Goal: Task Accomplishment & Management: Complete application form

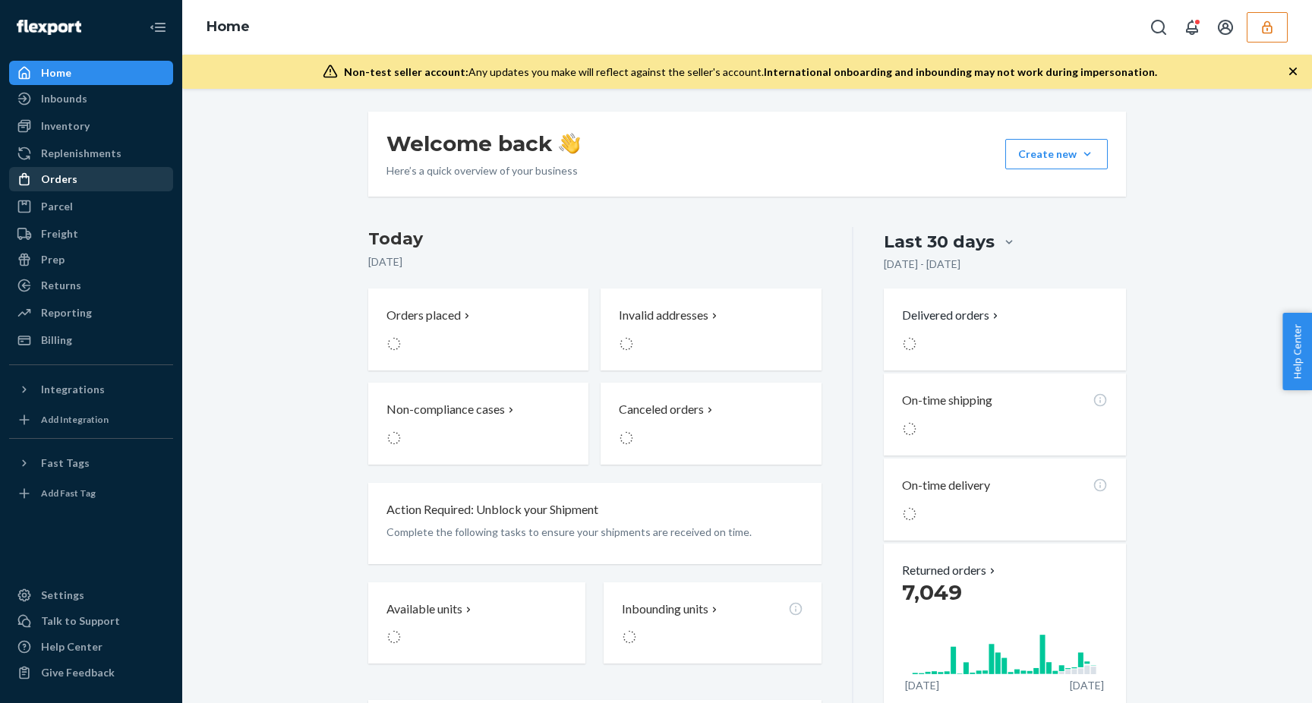
click at [83, 183] on div "Orders" at bounding box center [91, 179] width 161 height 21
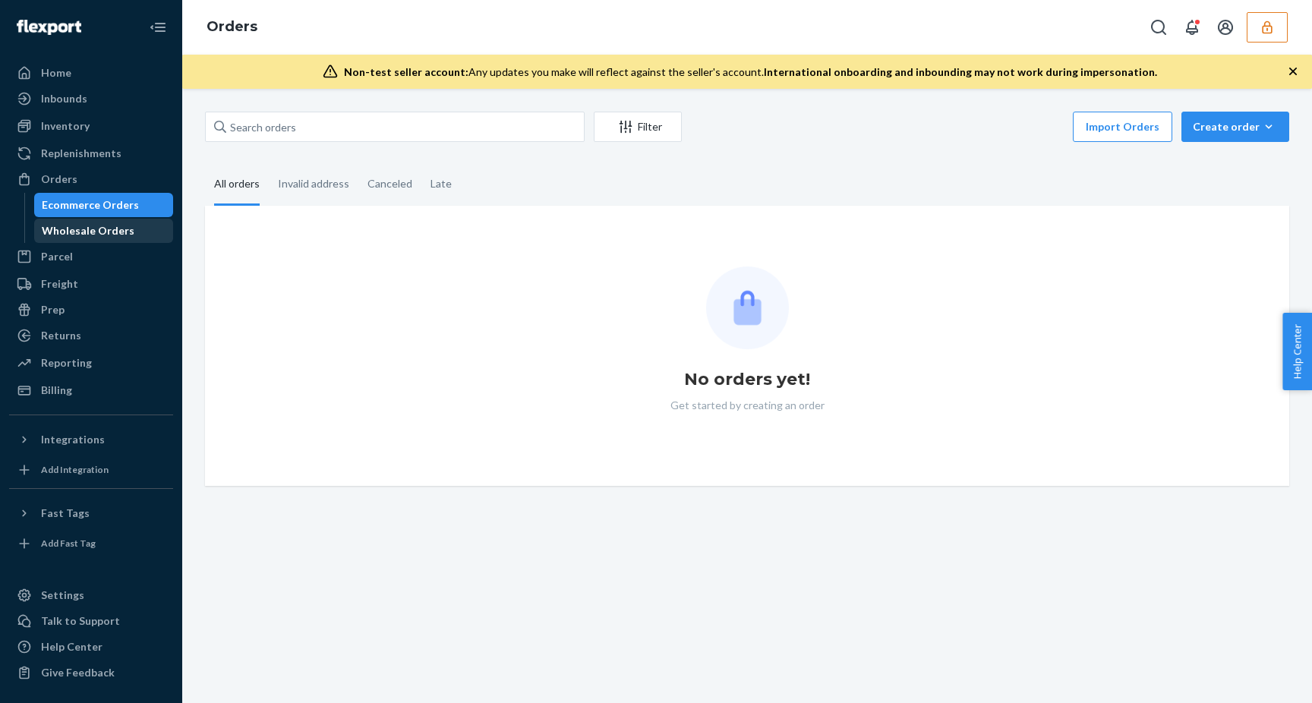
click at [103, 229] on div "Wholesale Orders" at bounding box center [88, 230] width 93 height 15
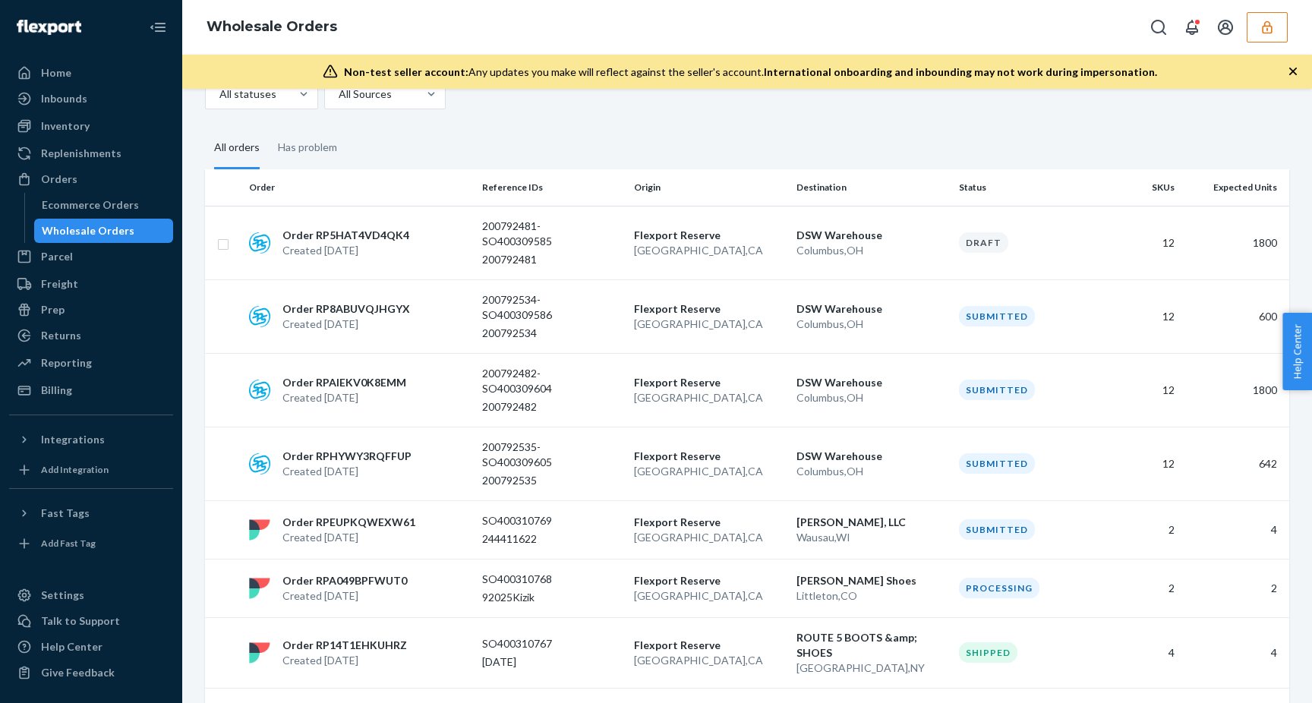
scroll to position [87, 0]
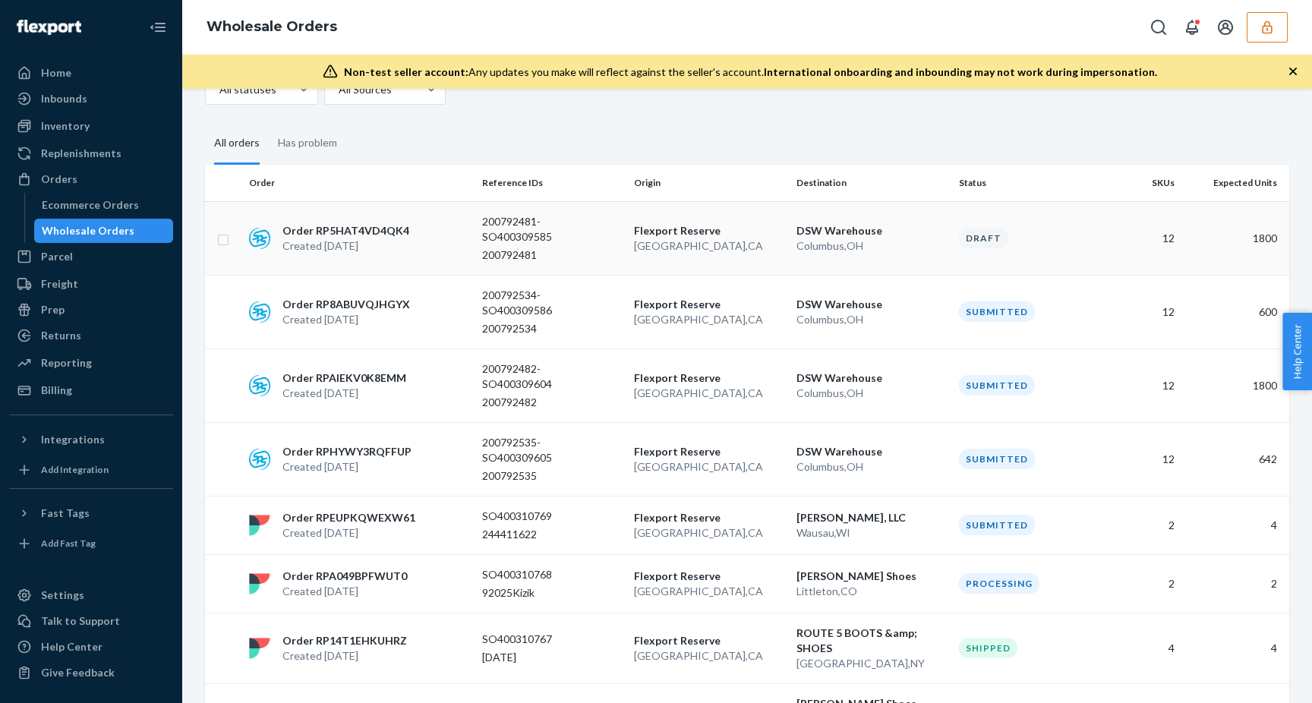
click at [346, 229] on p "Order RP5HAT4VD4QK4" at bounding box center [345, 230] width 127 height 15
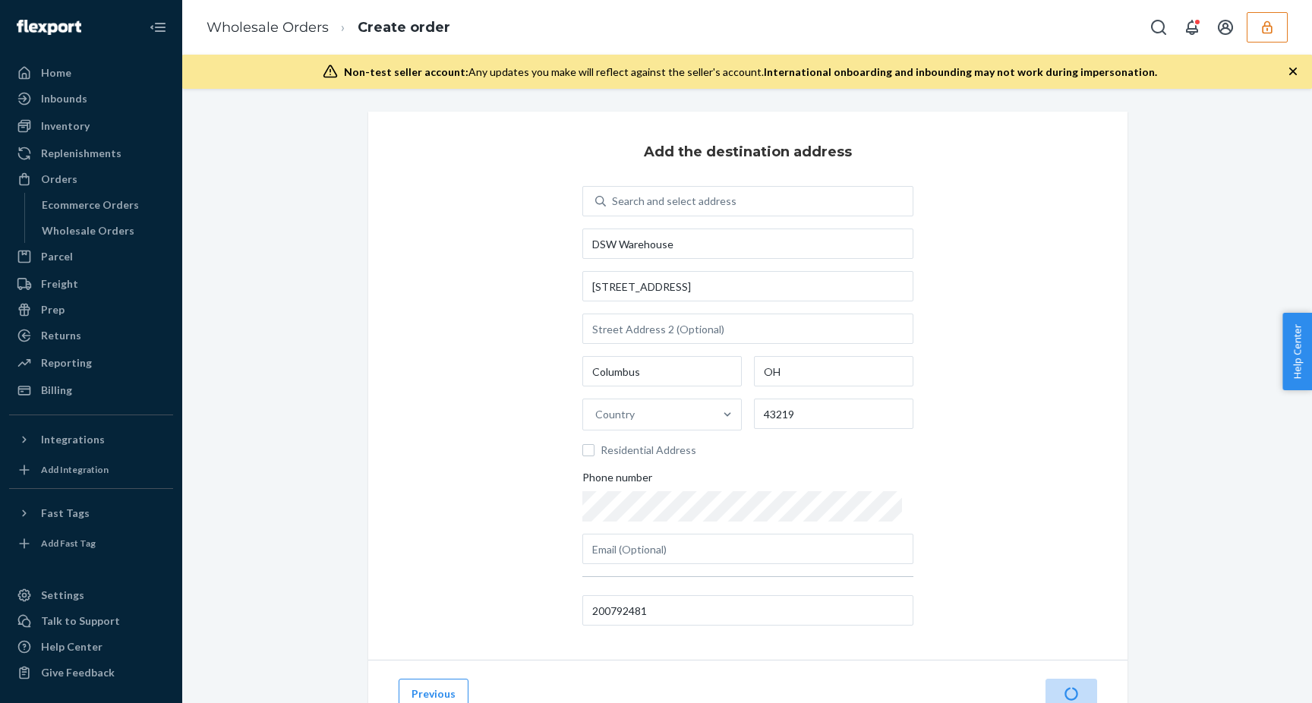
scroll to position [60, 0]
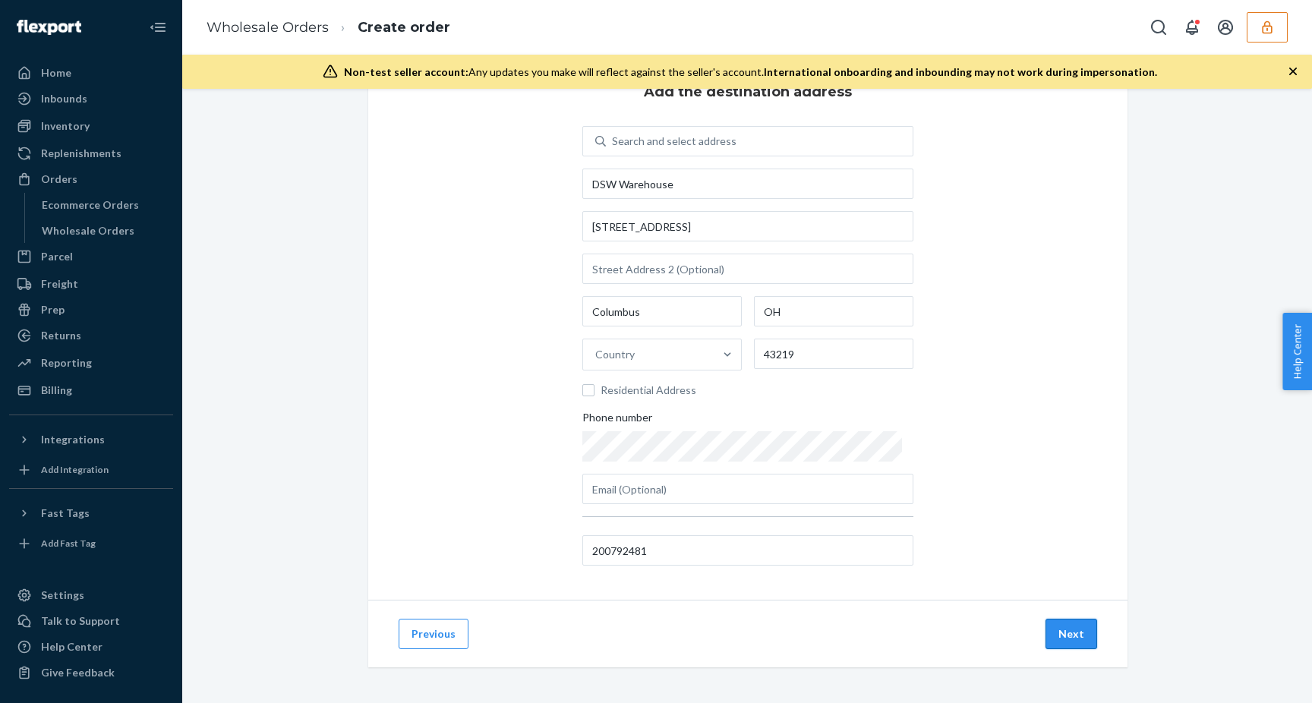
click at [1073, 635] on button "Next" at bounding box center [1071, 634] width 52 height 30
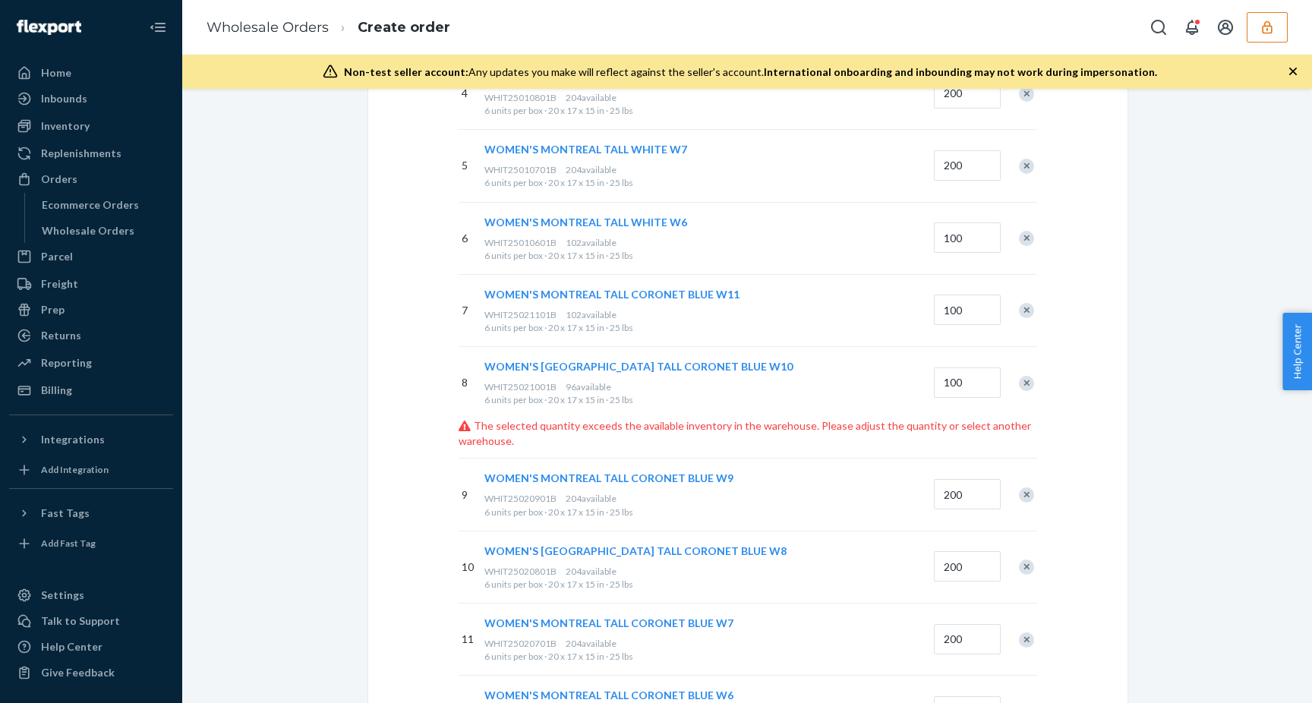
scroll to position [0, 0]
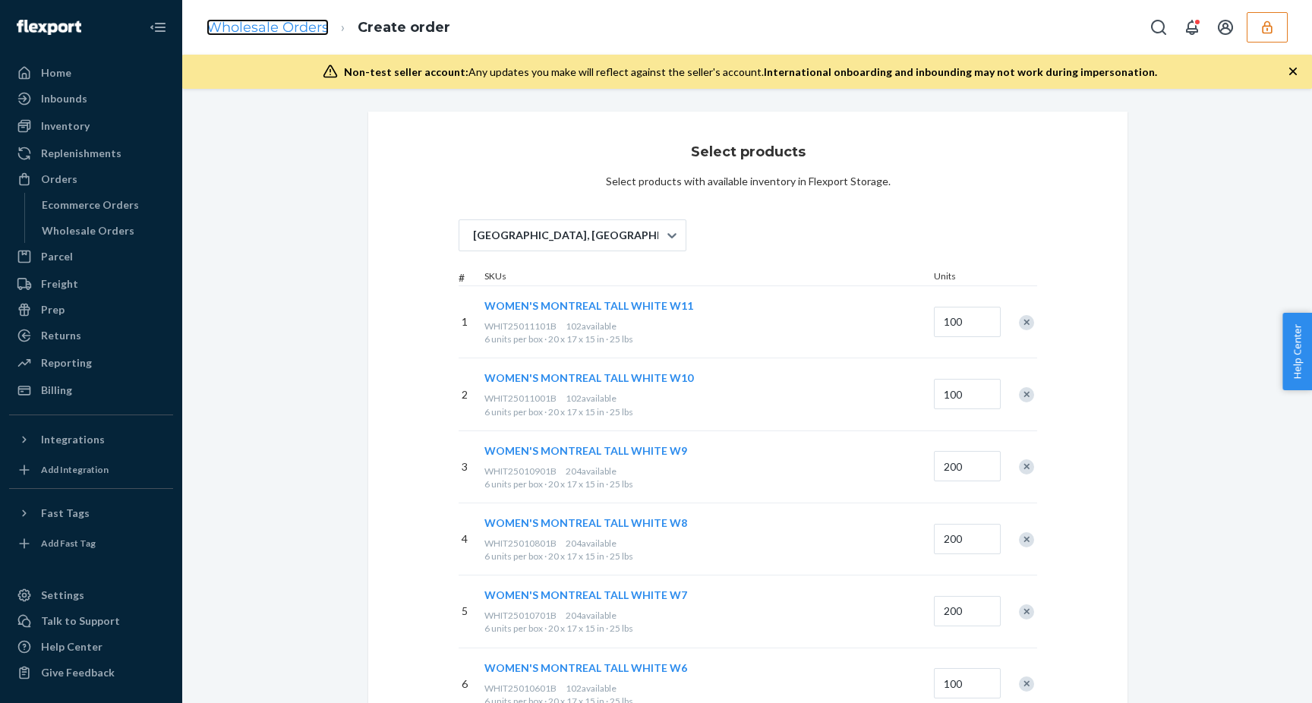
click at [272, 25] on link "Wholesale Orders" at bounding box center [267, 27] width 122 height 17
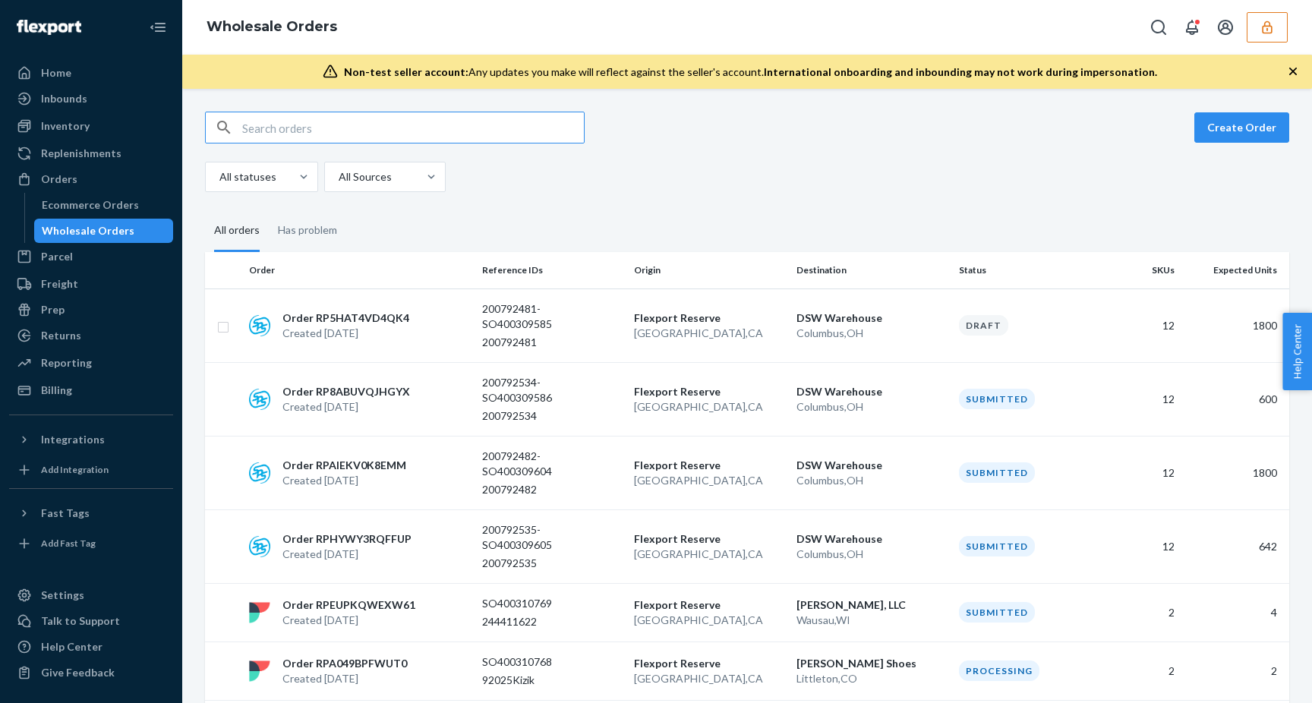
click at [1267, 29] on icon "button" at bounding box center [1267, 26] width 10 height 13
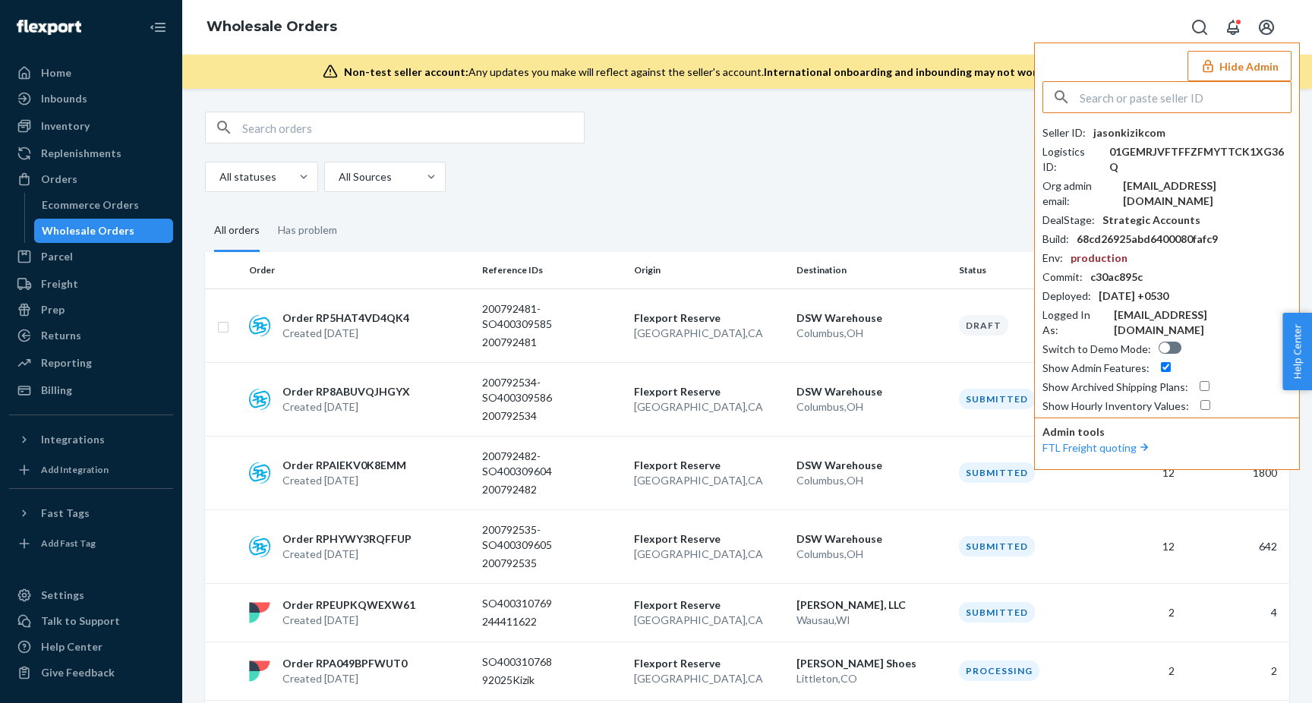
click at [1129, 96] on input "text" at bounding box center [1184, 97] width 211 height 30
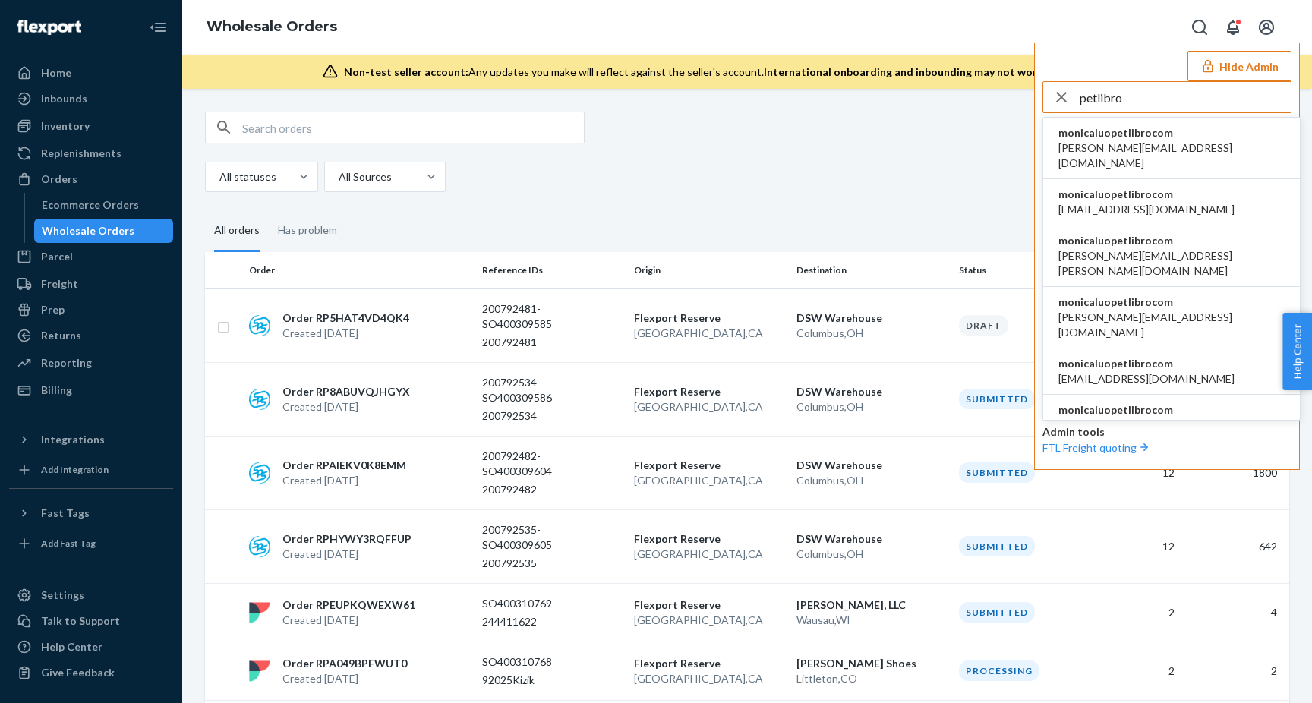
type input "petlibro"
click at [1113, 134] on span "monicaluopetlibrocom" at bounding box center [1171, 132] width 226 height 15
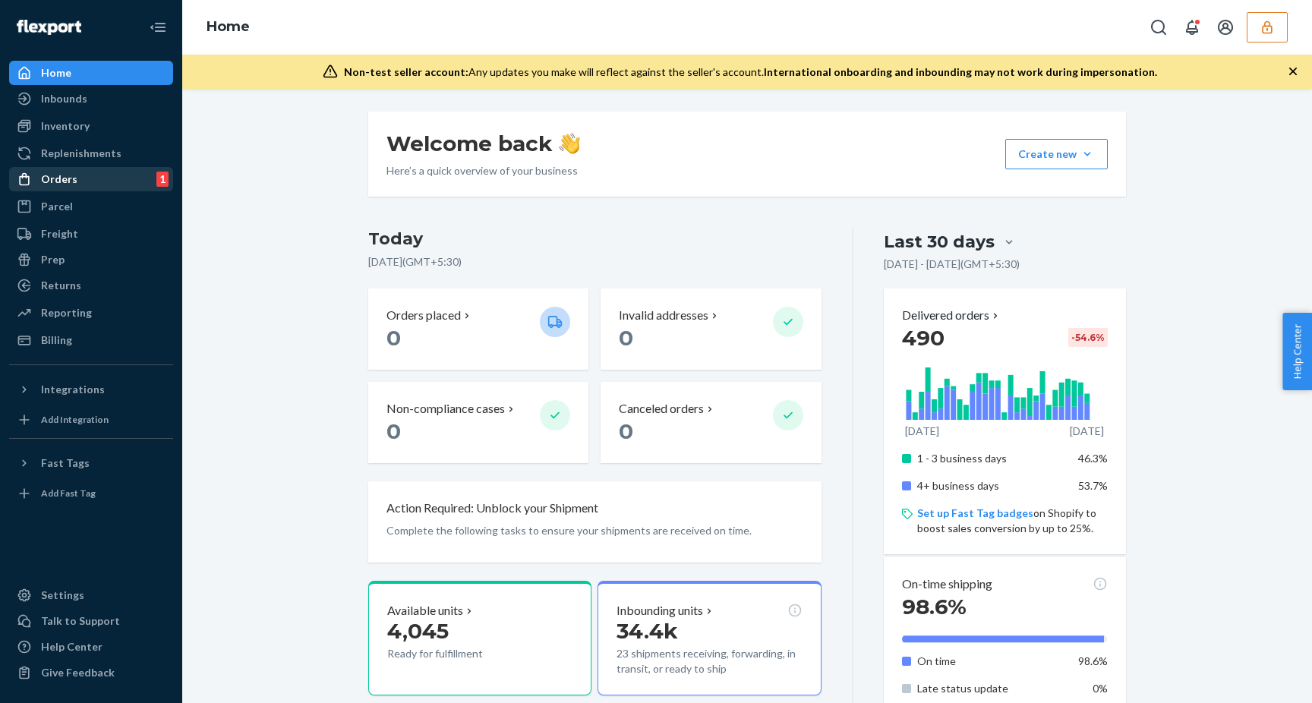
click at [74, 176] on div "Orders 1" at bounding box center [91, 179] width 161 height 21
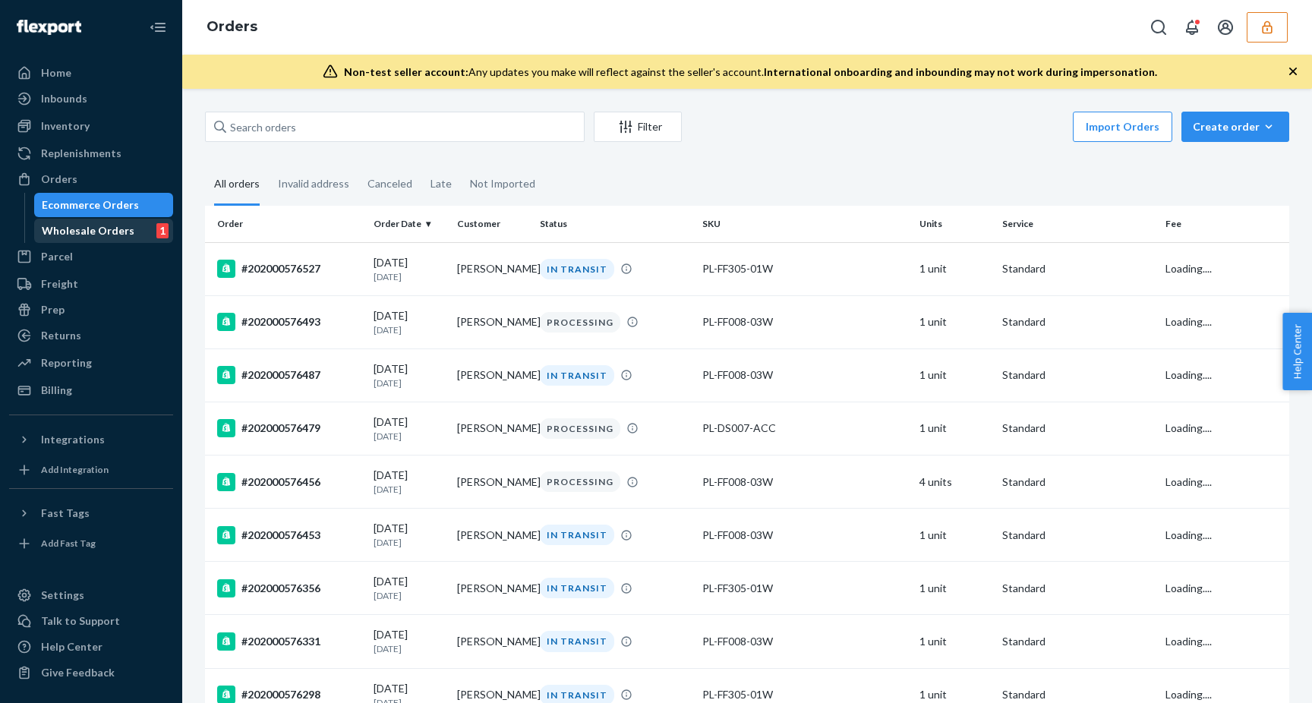
click at [132, 237] on div "Wholesale Orders 1" at bounding box center [104, 230] width 137 height 21
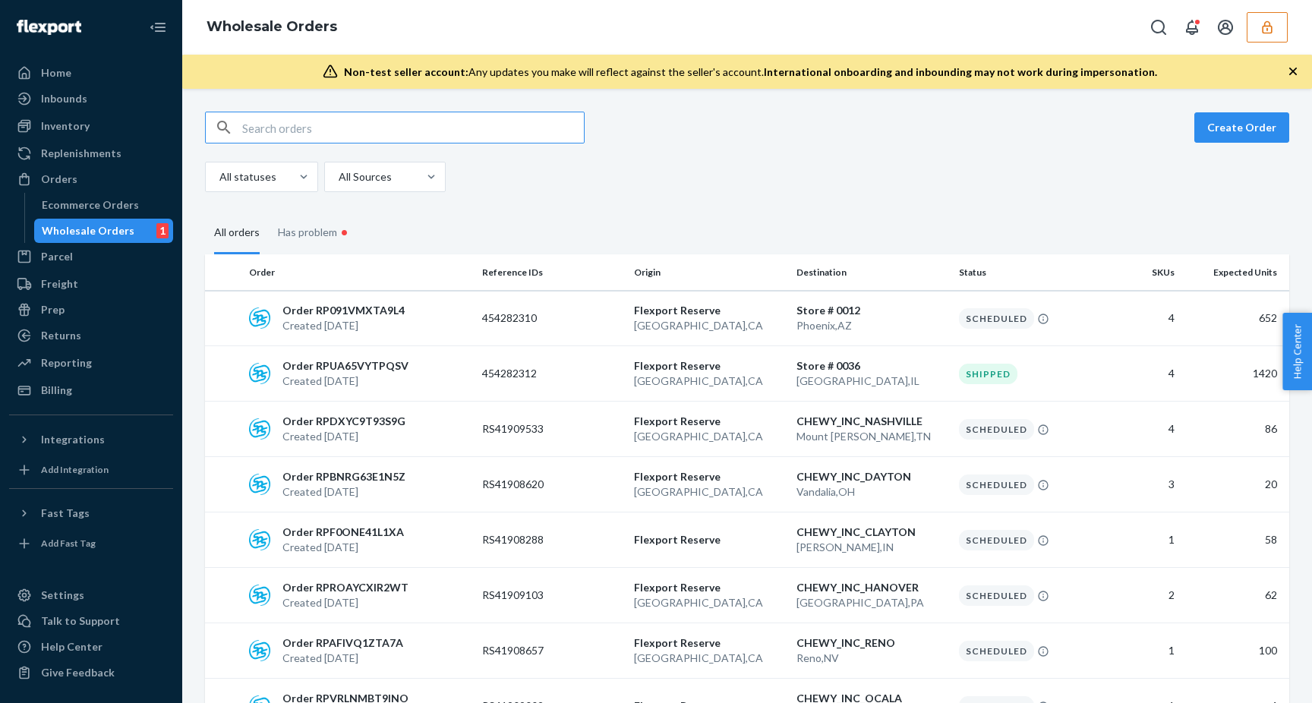
click at [346, 138] on input "text" at bounding box center [413, 127] width 342 height 30
paste input "RPPRHRLHNAN01"
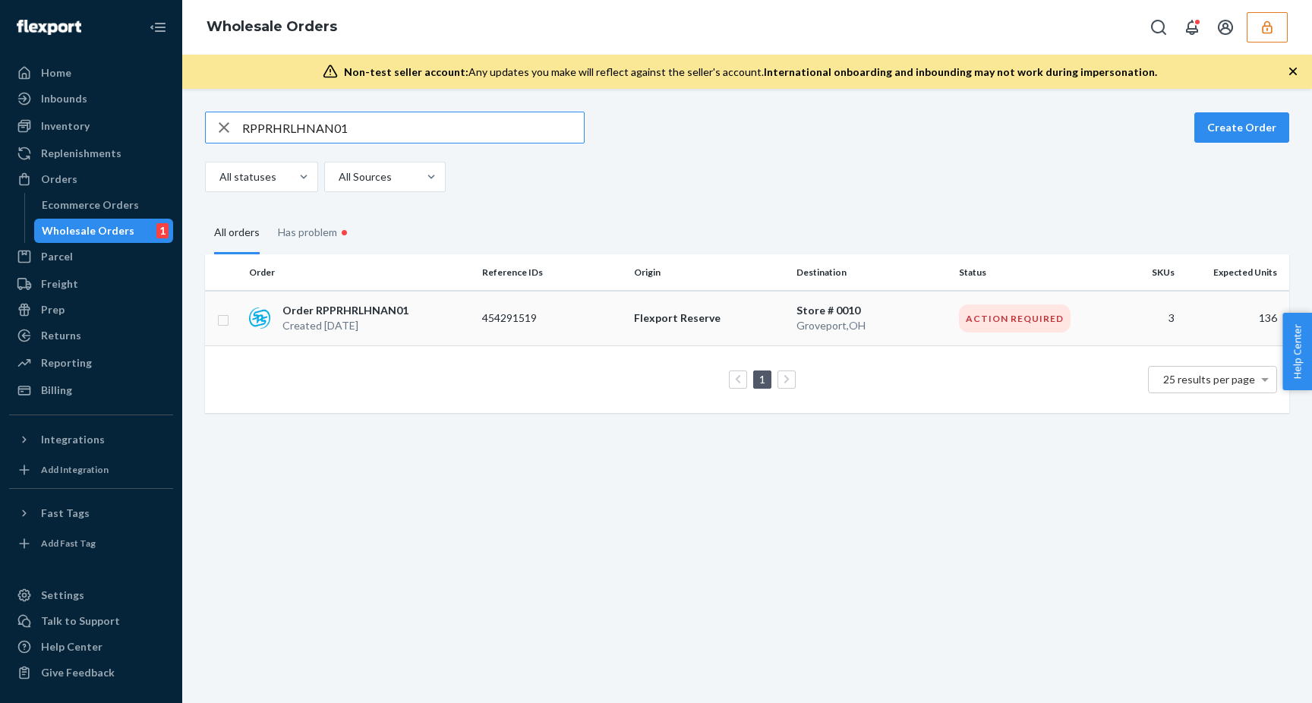
type input "RPPRHRLHNAN01"
click at [334, 308] on p "Order RPPRHRLHNAN01" at bounding box center [345, 310] width 126 height 15
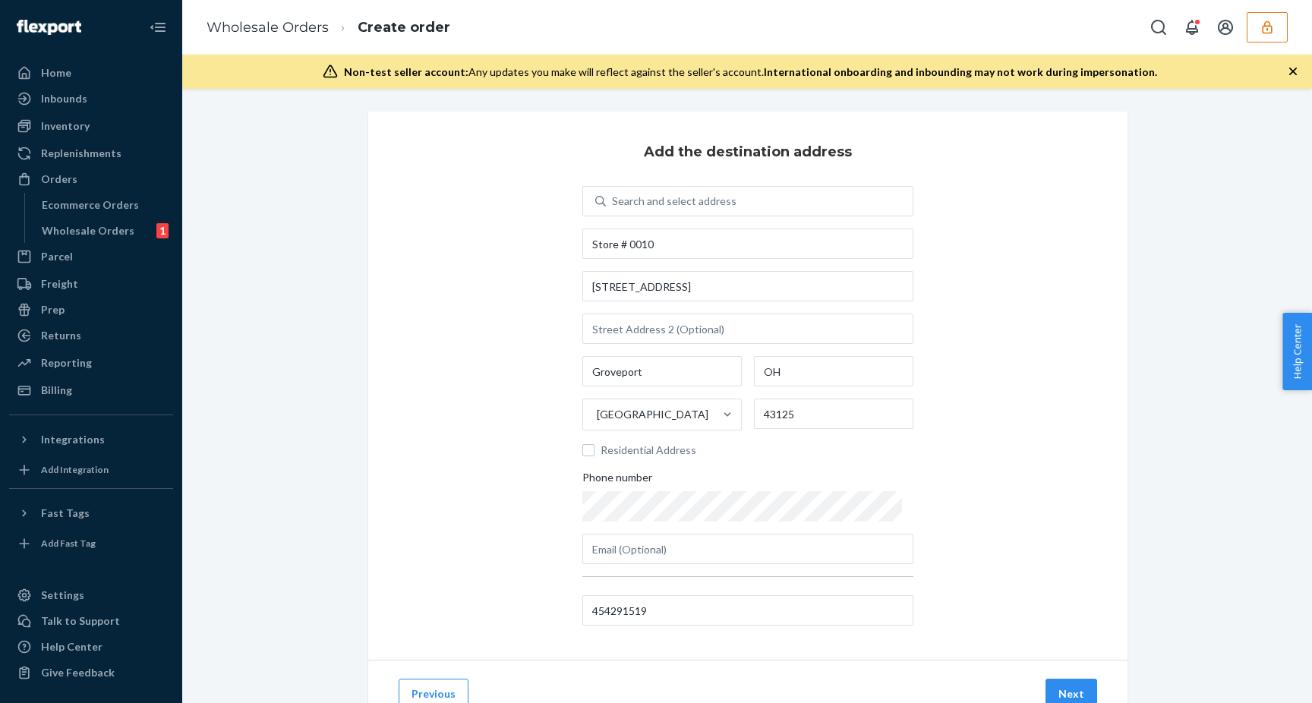
scroll to position [60, 0]
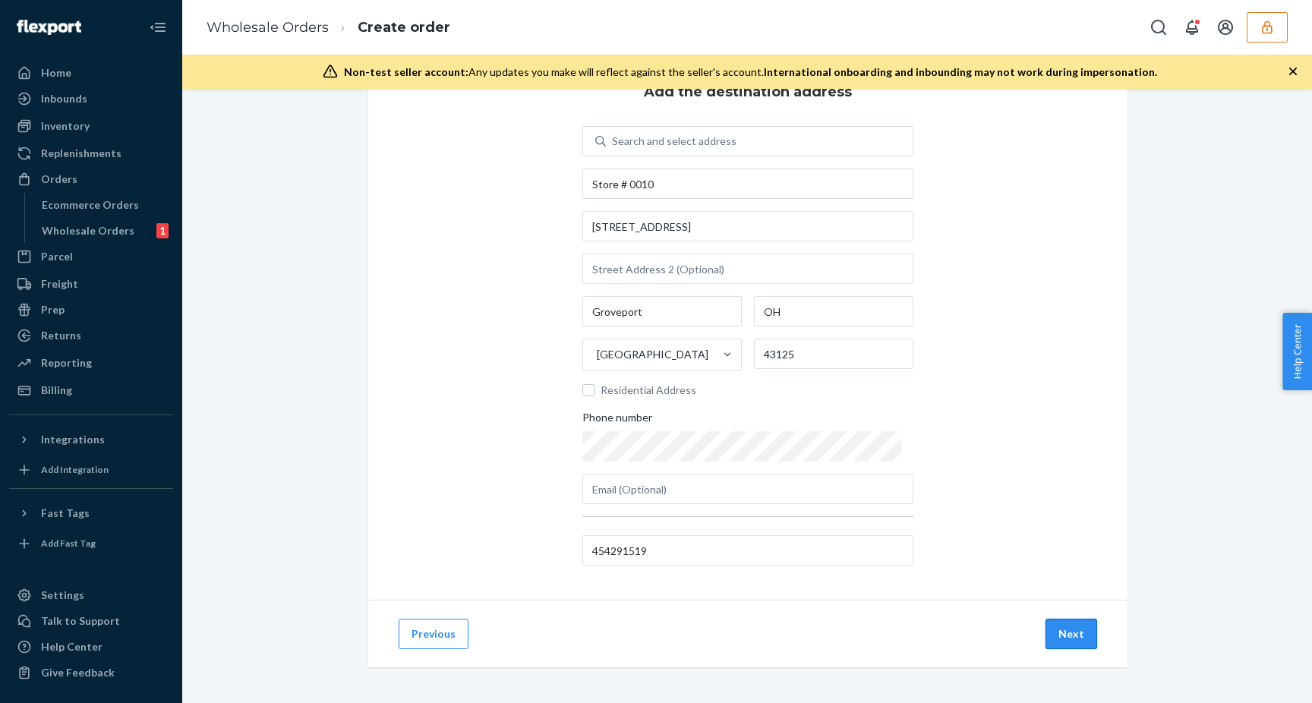
click at [1071, 635] on button "Next" at bounding box center [1071, 634] width 52 height 30
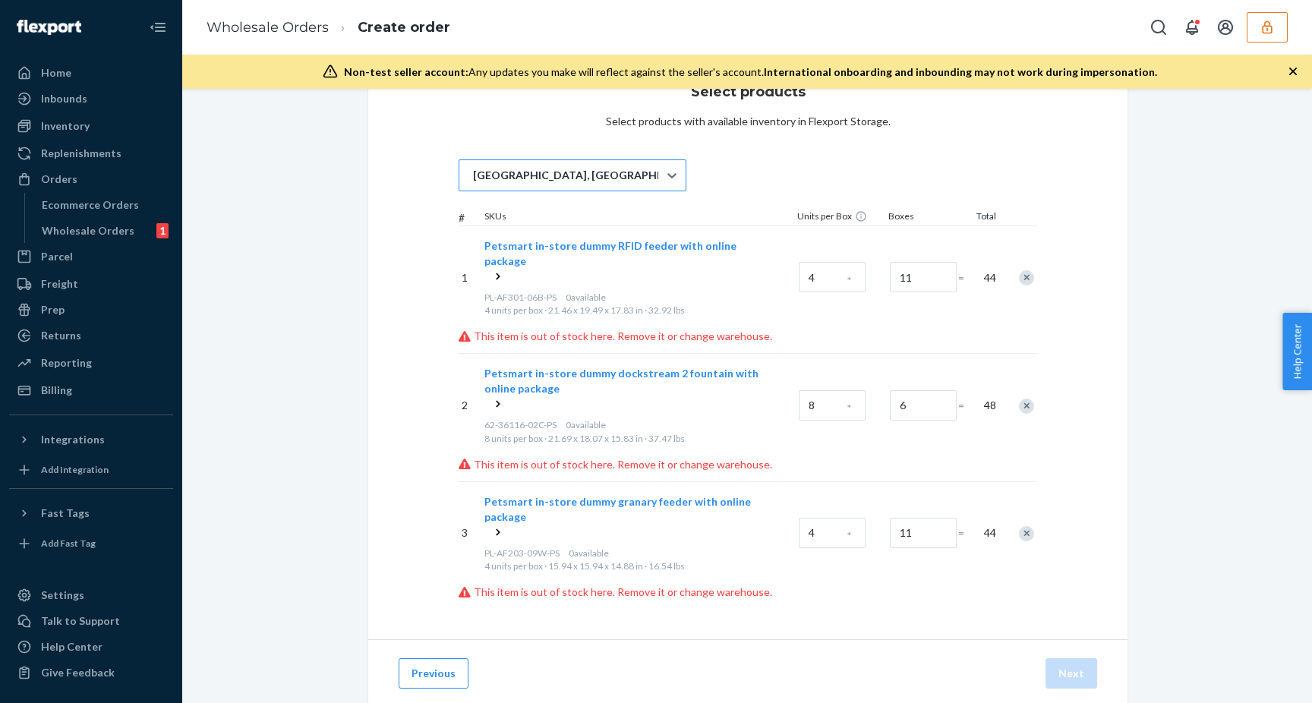
click at [635, 178] on div "[GEOGRAPHIC_DATA], [GEOGRAPHIC_DATA]" at bounding box center [558, 175] width 199 height 30
click at [473, 178] on input "[GEOGRAPHIC_DATA], [GEOGRAPHIC_DATA]" at bounding box center [472, 175] width 2 height 15
click at [635, 178] on div "[GEOGRAPHIC_DATA], [GEOGRAPHIC_DATA]" at bounding box center [558, 175] width 199 height 30
click at [473, 178] on input "0 results available. Select is focused ,type to refine list, press Down to open…" at bounding box center [472, 175] width 2 height 15
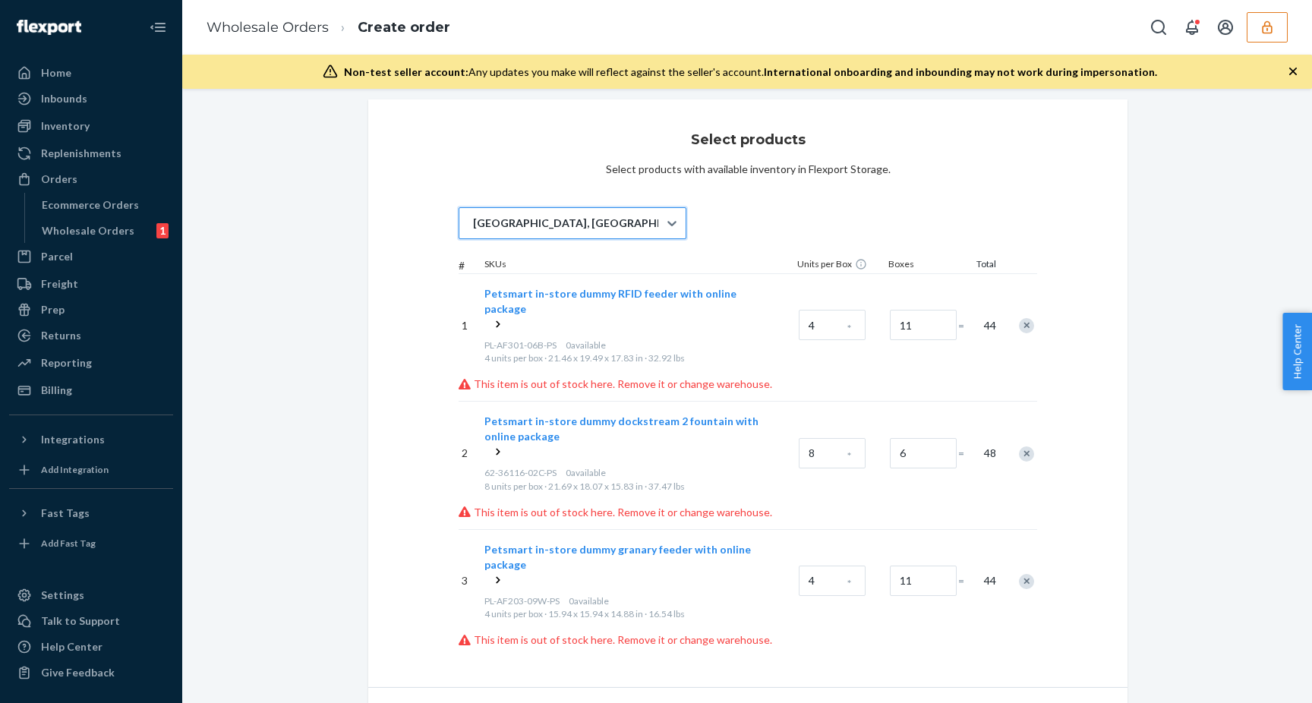
scroll to position [0, 0]
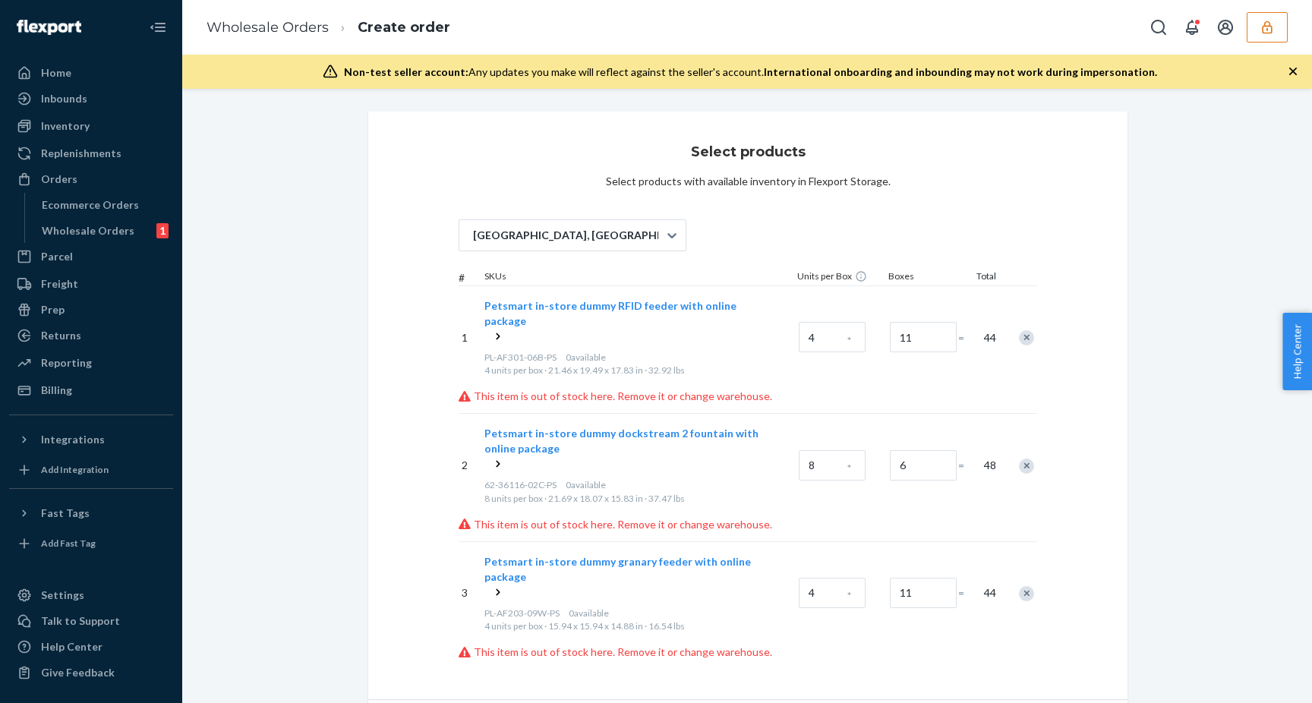
click at [756, 203] on div "Select products Select products with available inventory in Flexport Storage. […" at bounding box center [747, 405] width 759 height 587
click at [568, 225] on div "[GEOGRAPHIC_DATA], [GEOGRAPHIC_DATA]" at bounding box center [558, 235] width 199 height 30
click at [473, 228] on input "[GEOGRAPHIC_DATA], [GEOGRAPHIC_DATA]" at bounding box center [472, 235] width 2 height 15
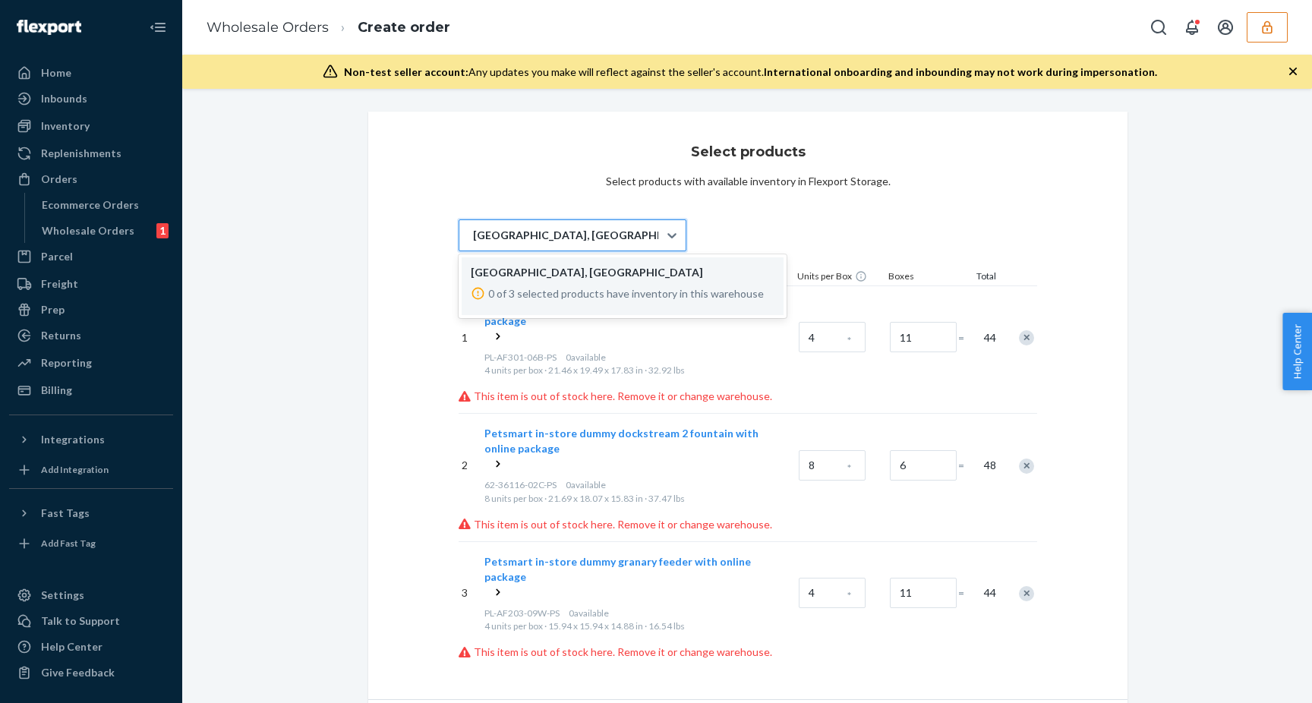
click at [569, 228] on div "[GEOGRAPHIC_DATA], [GEOGRAPHIC_DATA]" at bounding box center [558, 235] width 199 height 30
click at [473, 228] on input "option LAX1RS focused, 1 of 1. 1 result available. Use Up and Down to choose op…" at bounding box center [472, 235] width 2 height 15
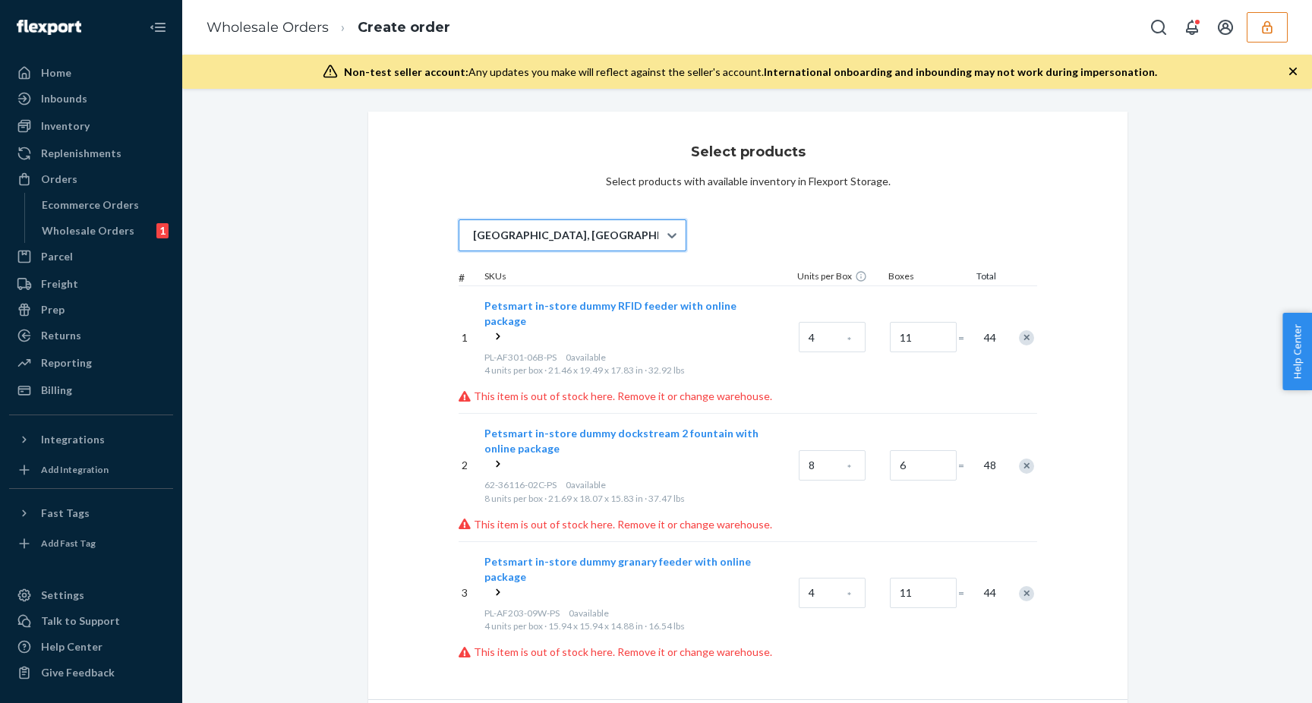
scroll to position [25, 0]
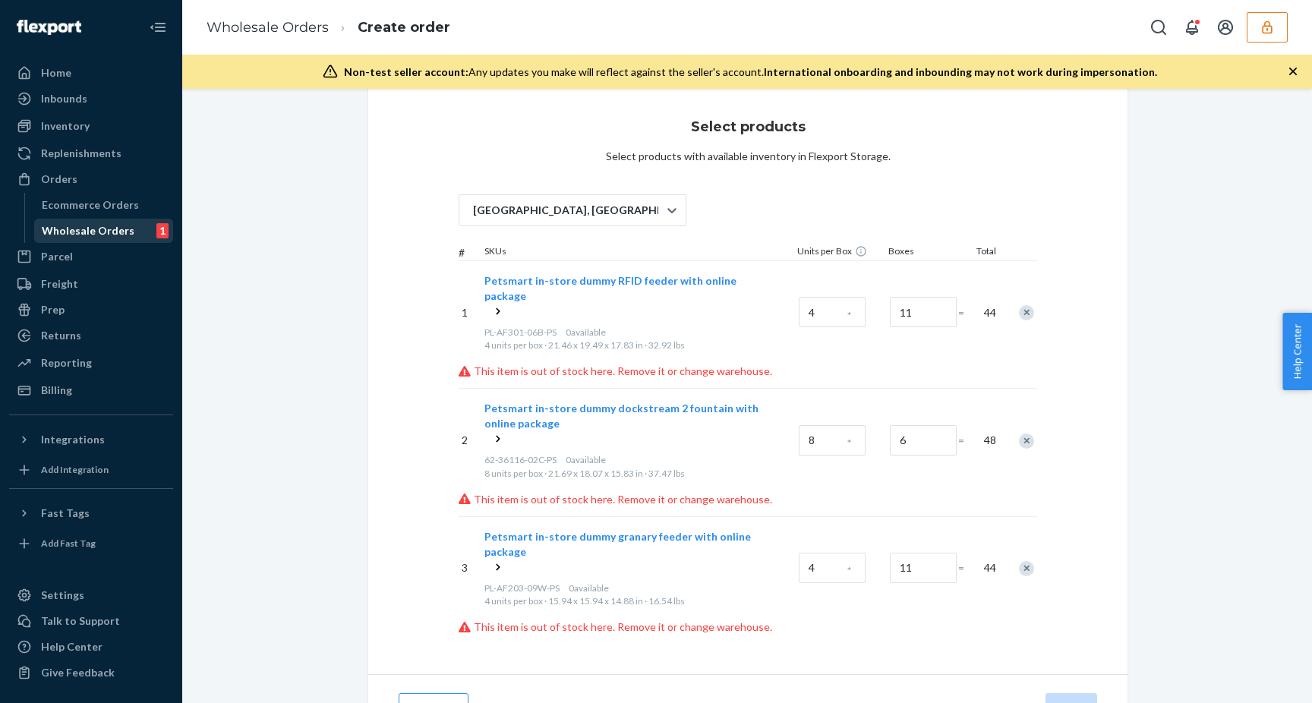
click at [108, 234] on div "Wholesale Orders" at bounding box center [88, 230] width 93 height 15
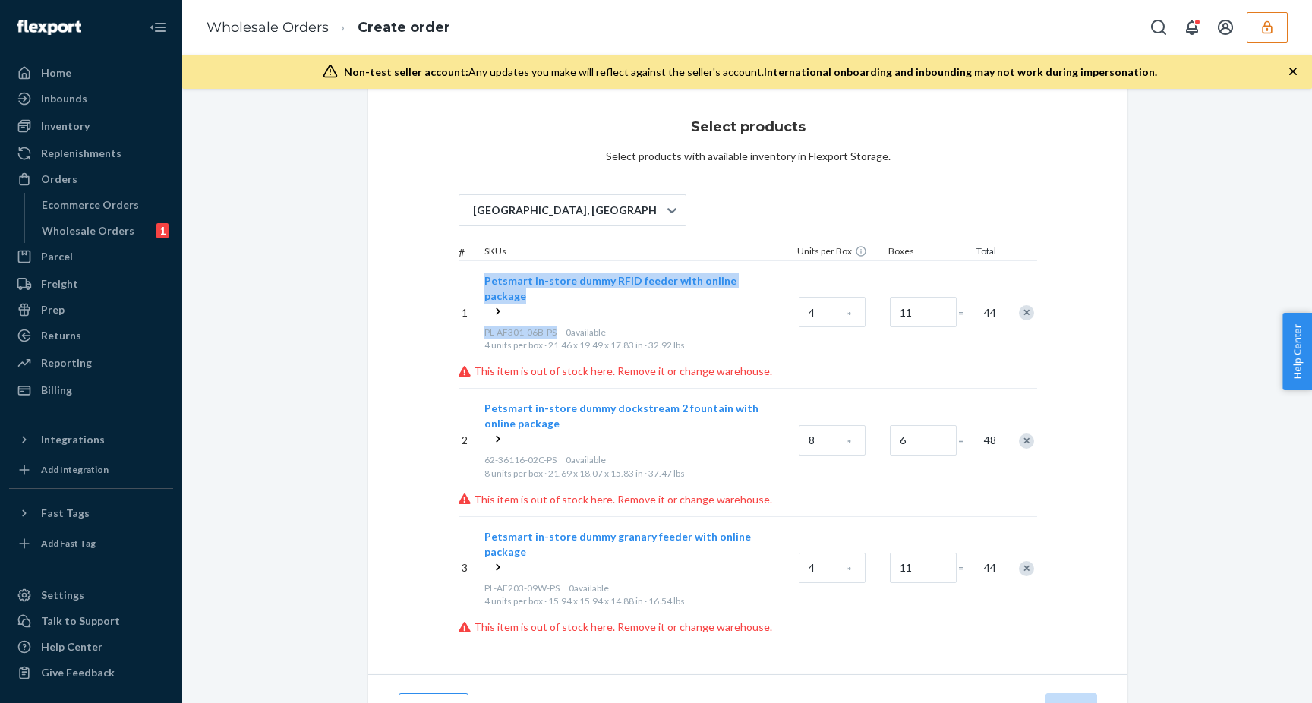
drag, startPoint x: 480, startPoint y: 314, endPoint x: 557, endPoint y: 320, distance: 77.6
click at [557, 320] on div "1 Petsmart in-store dummy RFID feeder with online package PL-AF301-06B-PS 0 ava…" at bounding box center [747, 311] width 578 height 103
click at [557, 326] on div "PL-AF301-06B-PS 0 available" at bounding box center [638, 332] width 308 height 13
copy span "PL-AF301-06B-PS"
drag, startPoint x: 557, startPoint y: 317, endPoint x: 486, endPoint y: 319, distance: 71.4
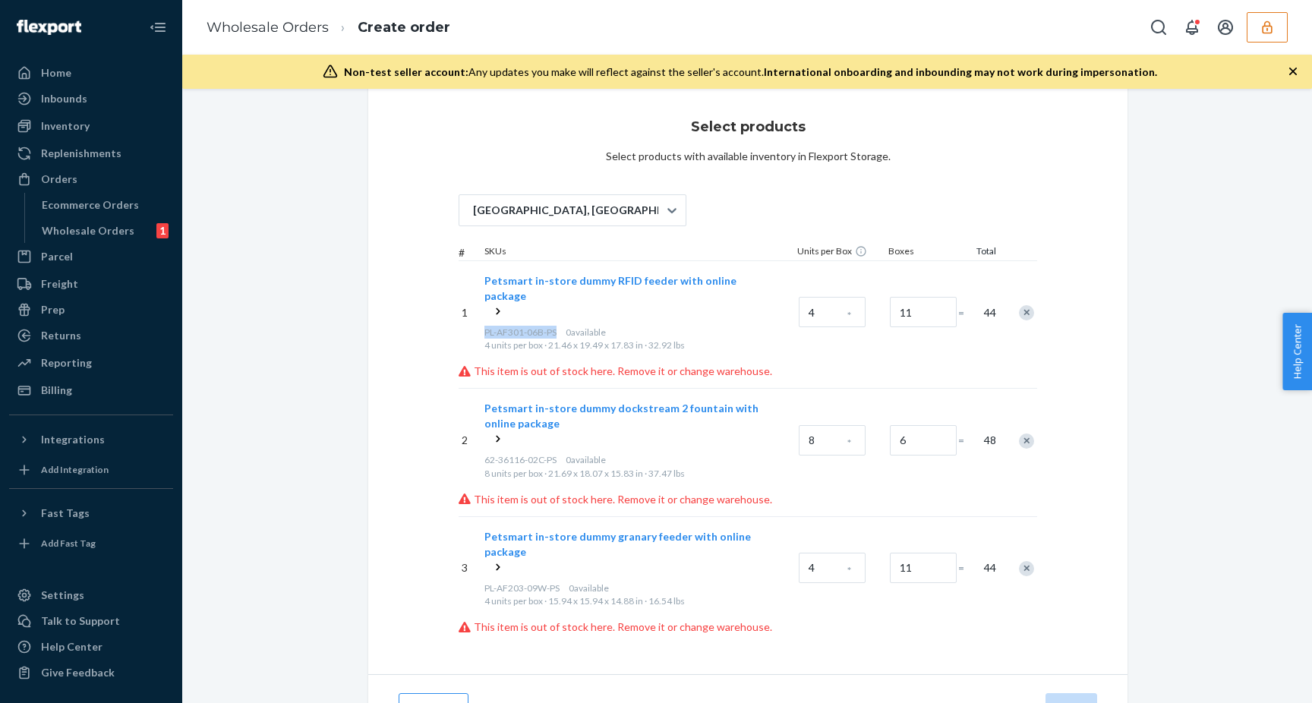
click at [486, 326] on div "PL-AF301-06B-PS 0 available" at bounding box center [638, 332] width 308 height 13
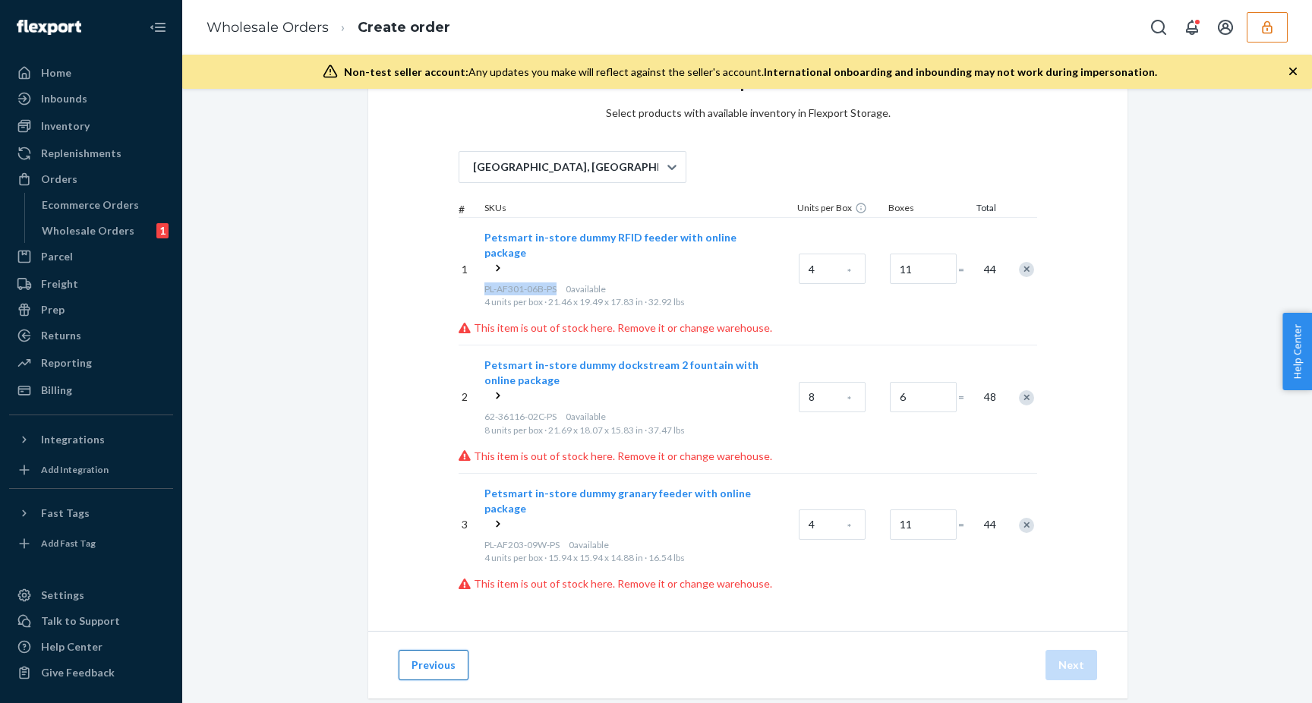
click at [428, 650] on button "Previous" at bounding box center [433, 665] width 70 height 30
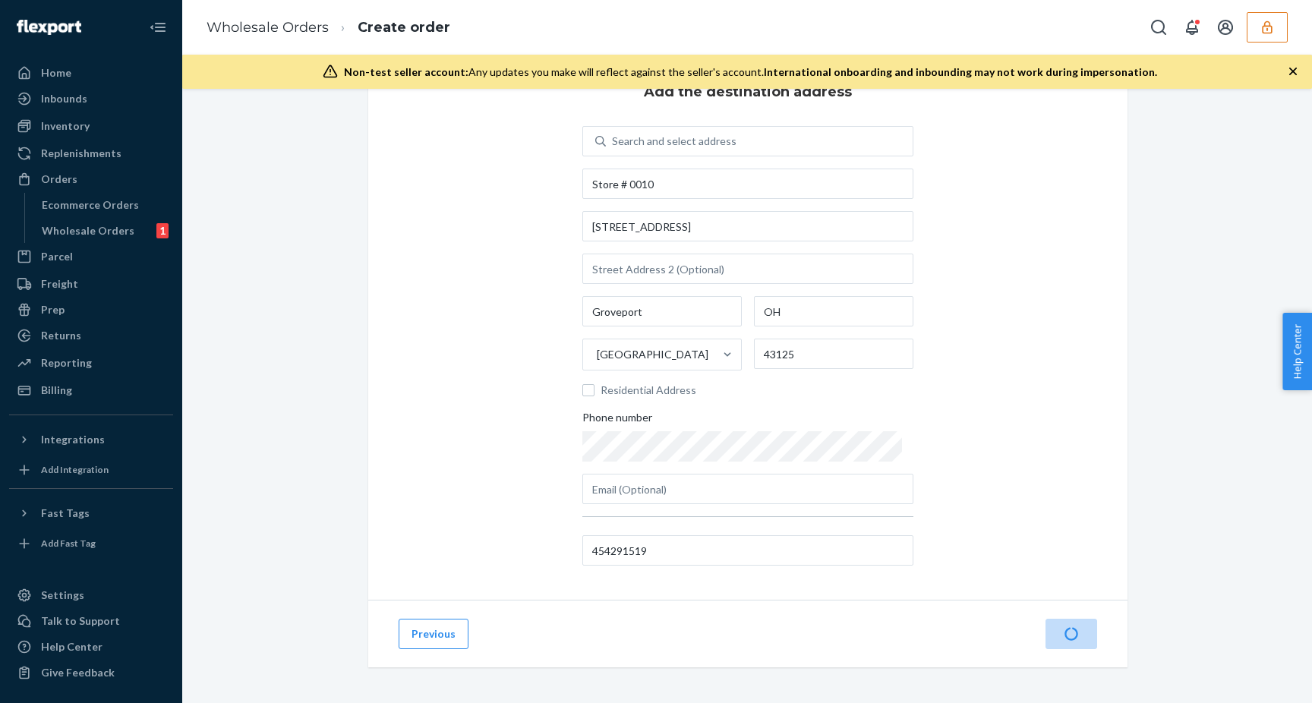
scroll to position [0, 0]
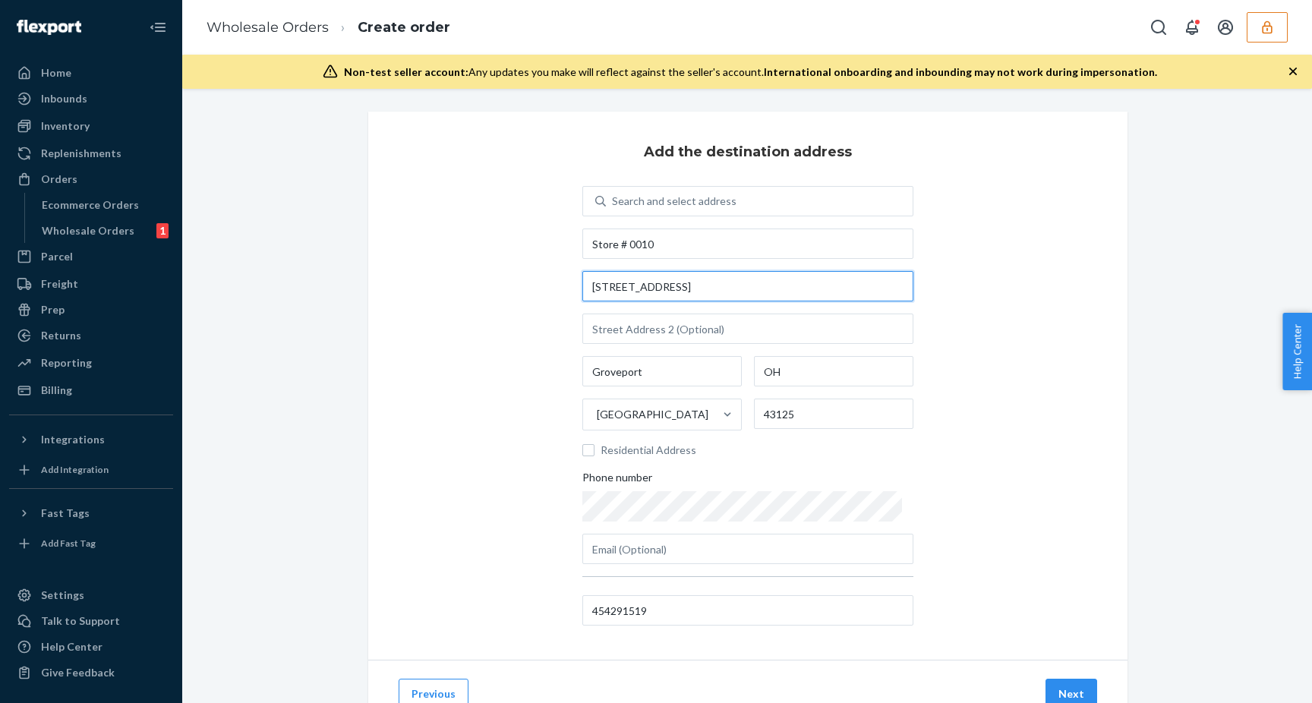
drag, startPoint x: 690, startPoint y: 282, endPoint x: 586, endPoint y: 289, distance: 104.3
click at [586, 289] on div "Add the destination address Search and select address Store # 0010 [STREET_ADDR…" at bounding box center [747, 386] width 759 height 548
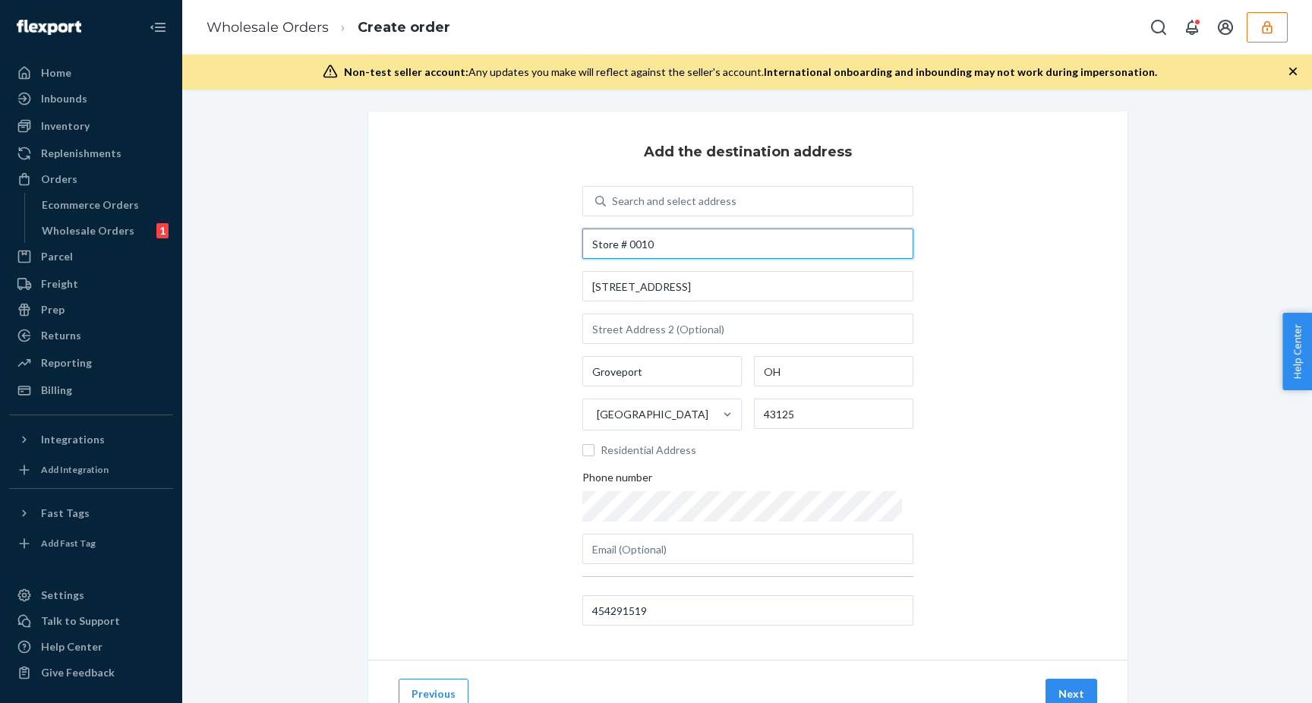
drag, startPoint x: 654, startPoint y: 245, endPoint x: 542, endPoint y: 246, distance: 112.3
click at [542, 246] on div "Add the destination address Search and select address Store # 0010 [STREET_ADDR…" at bounding box center [747, 386] width 759 height 548
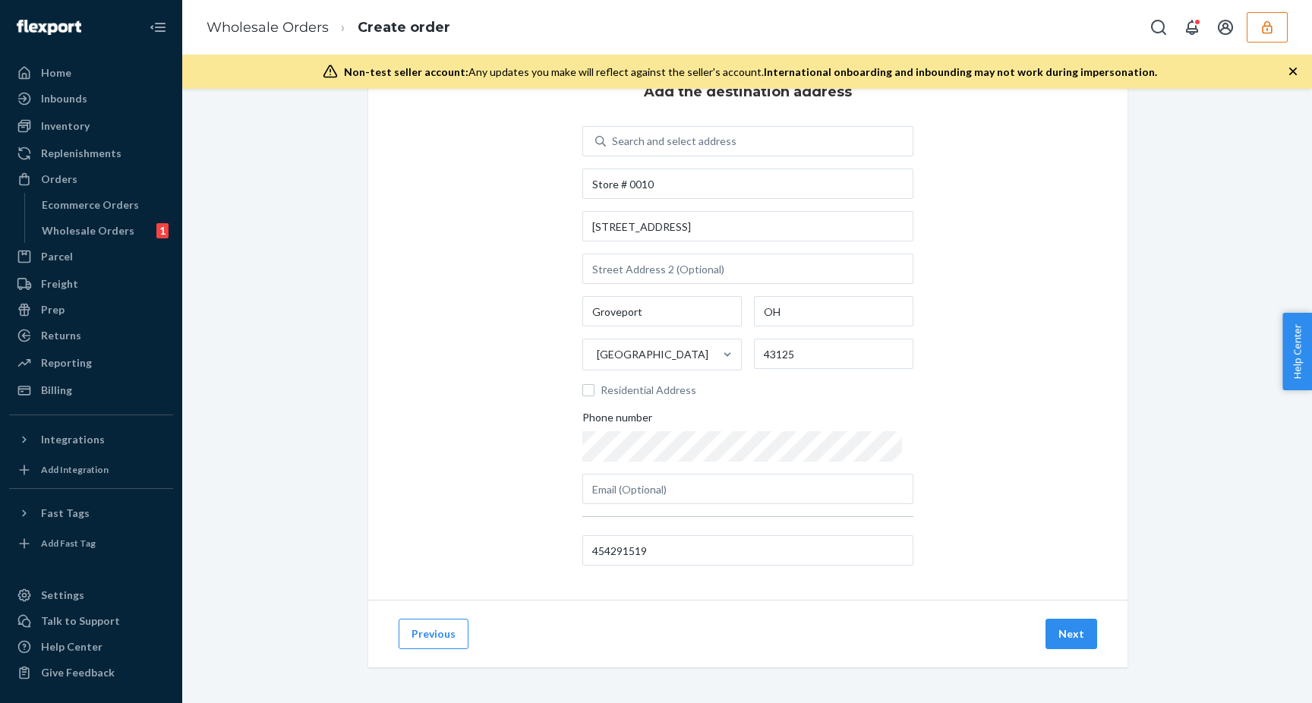
click at [1048, 608] on div "Previous Next" at bounding box center [747, 634] width 759 height 68
click at [1066, 632] on button "Next" at bounding box center [1071, 634] width 52 height 30
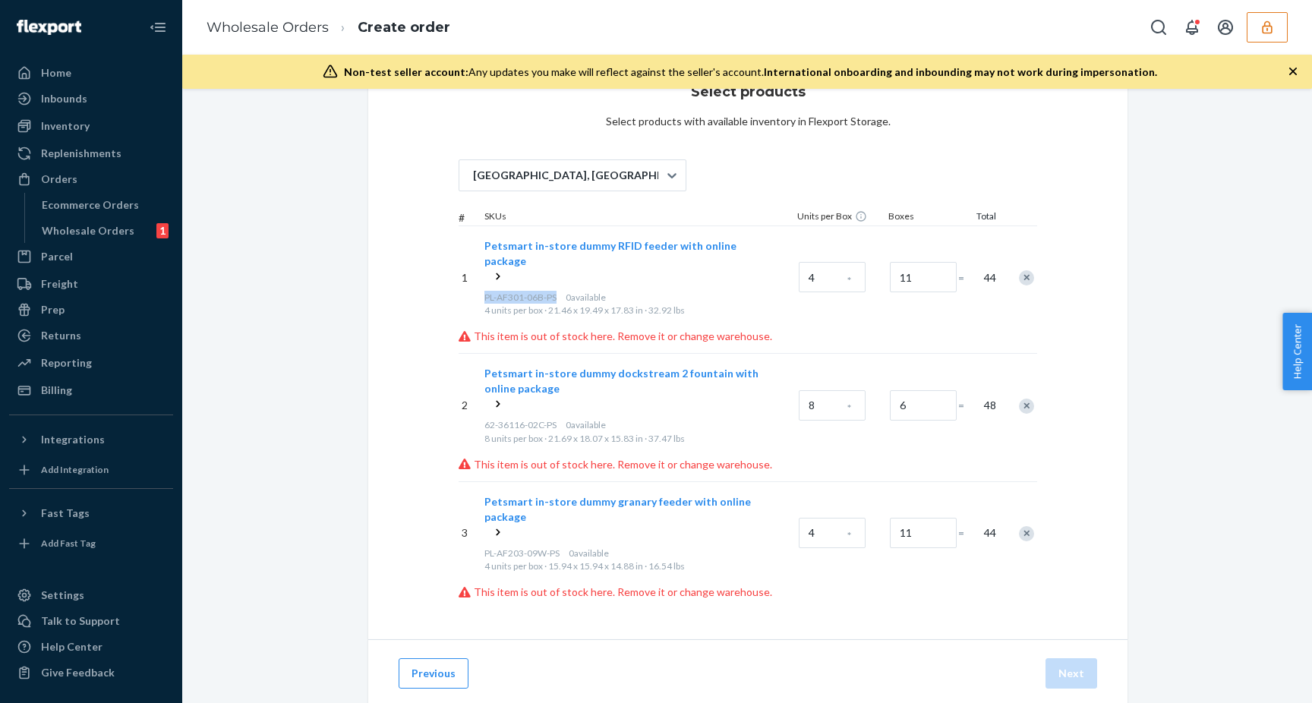
copy span "PL-AF301-06B-PS"
drag, startPoint x: 556, startPoint y: 279, endPoint x: 484, endPoint y: 282, distance: 71.4
click at [484, 291] on span "PL-AF301-06B-PS" at bounding box center [520, 296] width 72 height 11
click at [600, 304] on div "4 units per box · 21.46 x 19.49 x 17.83 in · 32.92 lbs" at bounding box center [638, 310] width 308 height 13
copy span "62-36116-02C-PS"
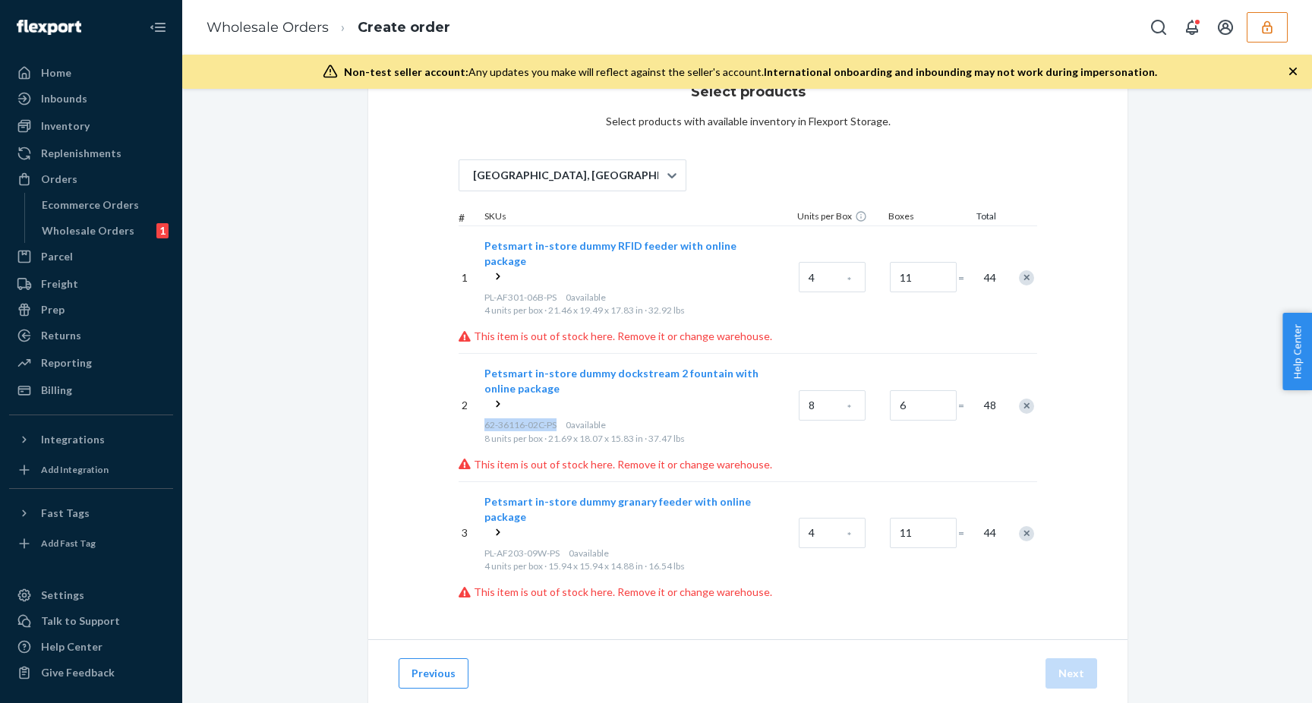
drag, startPoint x: 556, startPoint y: 407, endPoint x: 484, endPoint y: 410, distance: 72.2
click at [484, 419] on span "62-36116-02C-PS" at bounding box center [520, 424] width 72 height 11
copy span "PL-AF203-09W-PS"
drag, startPoint x: 559, startPoint y: 518, endPoint x: 485, endPoint y: 523, distance: 74.6
click at [485, 547] on span "PL-AF203-09W-PS" at bounding box center [521, 552] width 75 height 11
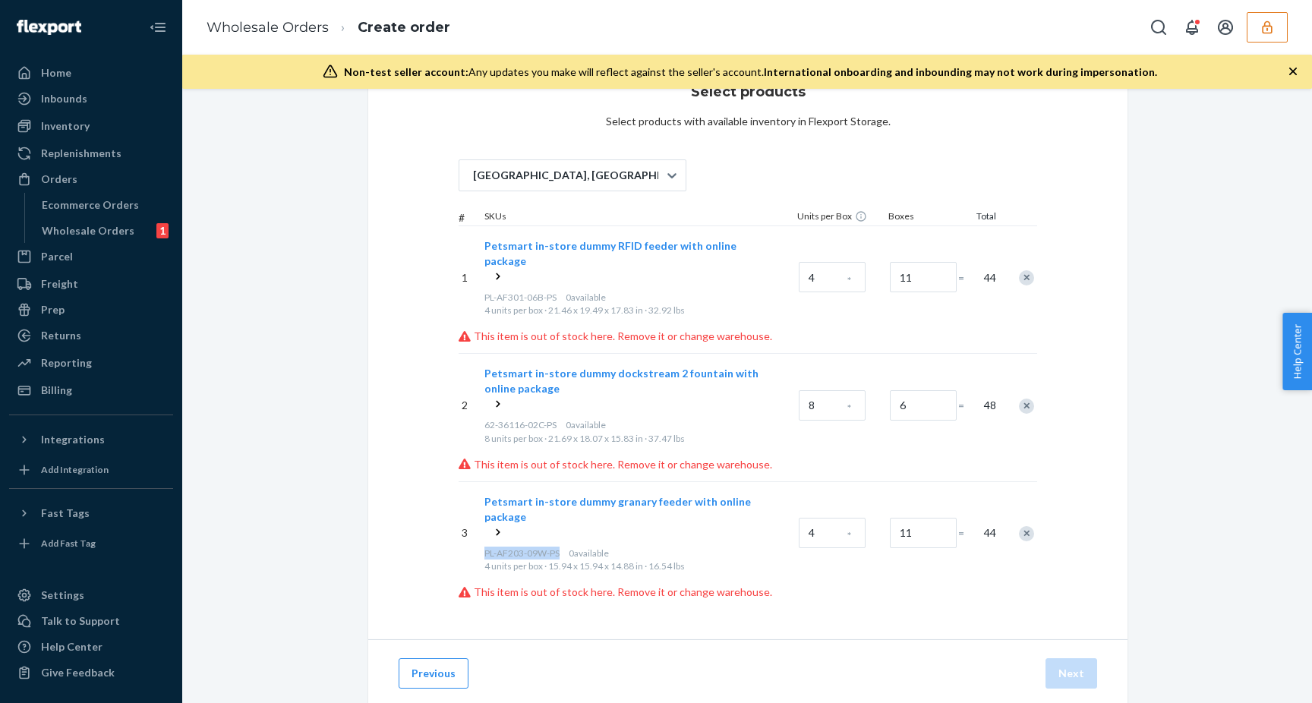
scroll to position [68, 0]
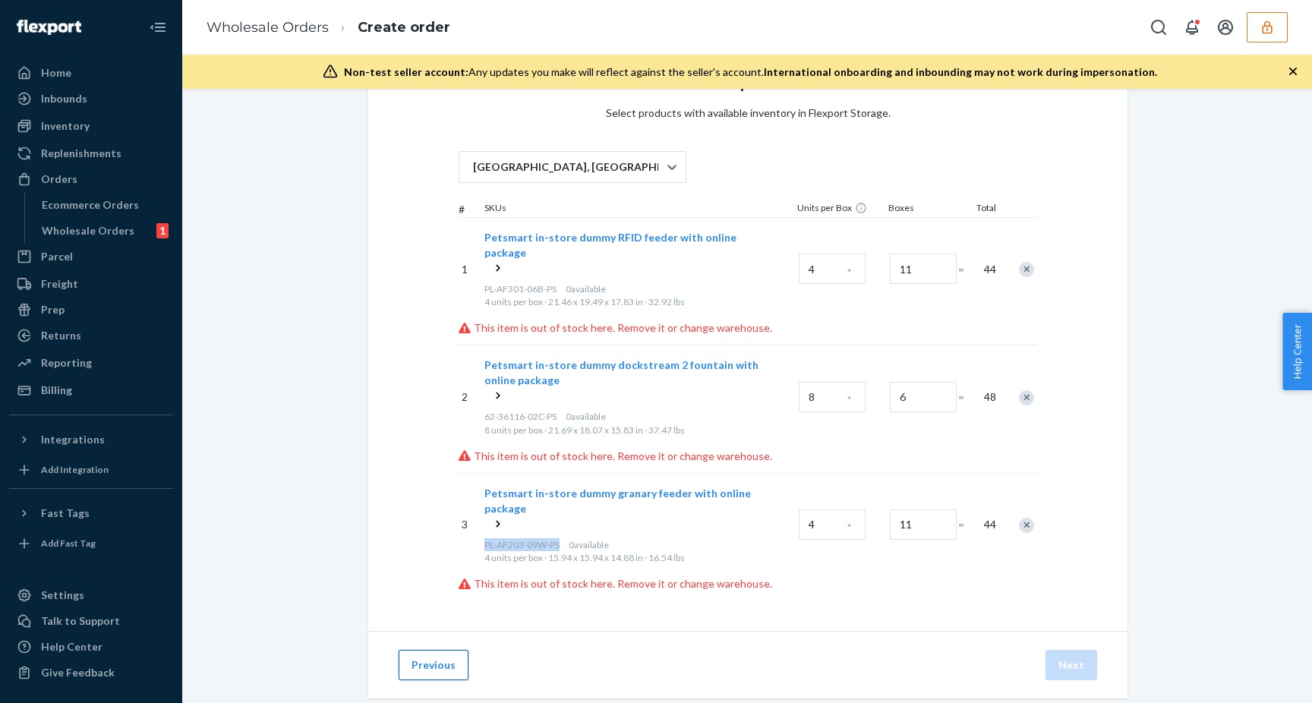
click at [429, 650] on button "Previous" at bounding box center [433, 665] width 70 height 30
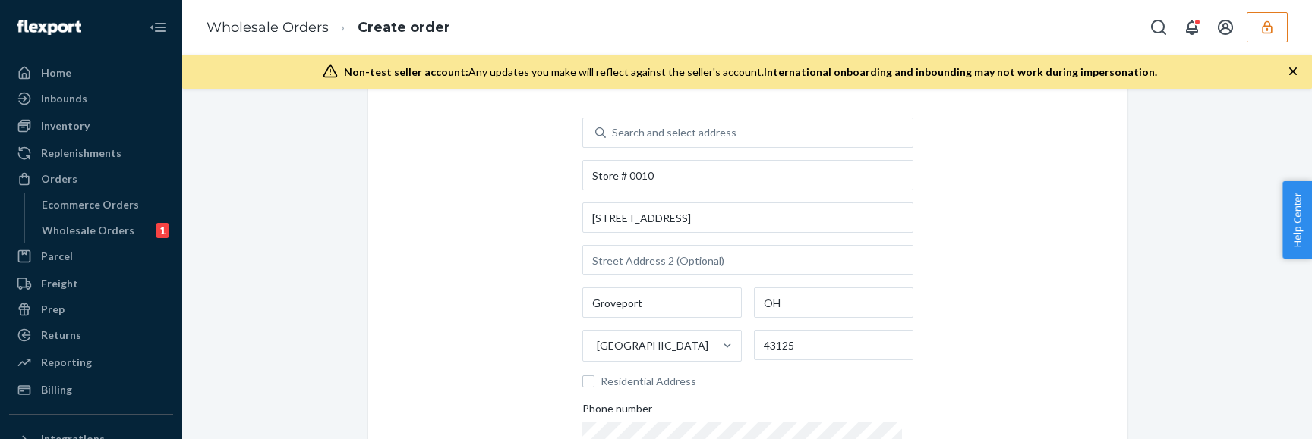
scroll to position [323, 0]
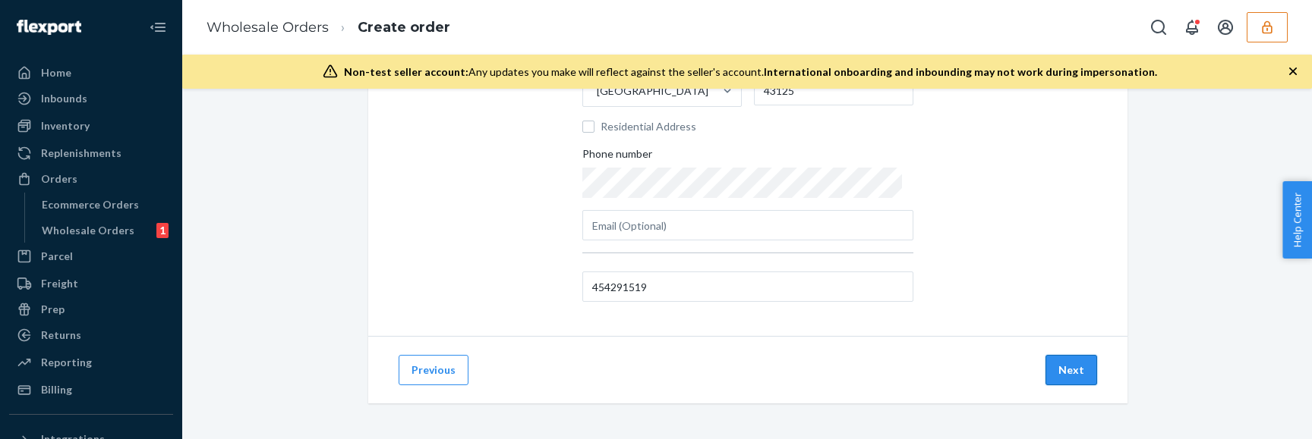
click at [1066, 376] on button "Next" at bounding box center [1071, 370] width 52 height 30
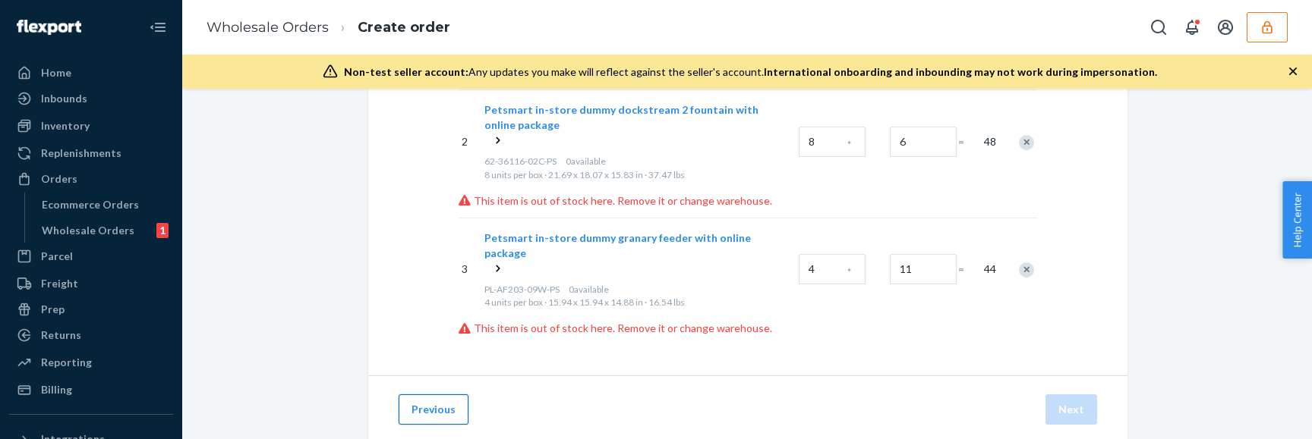
click at [441, 395] on button "Previous" at bounding box center [433, 410] width 70 height 30
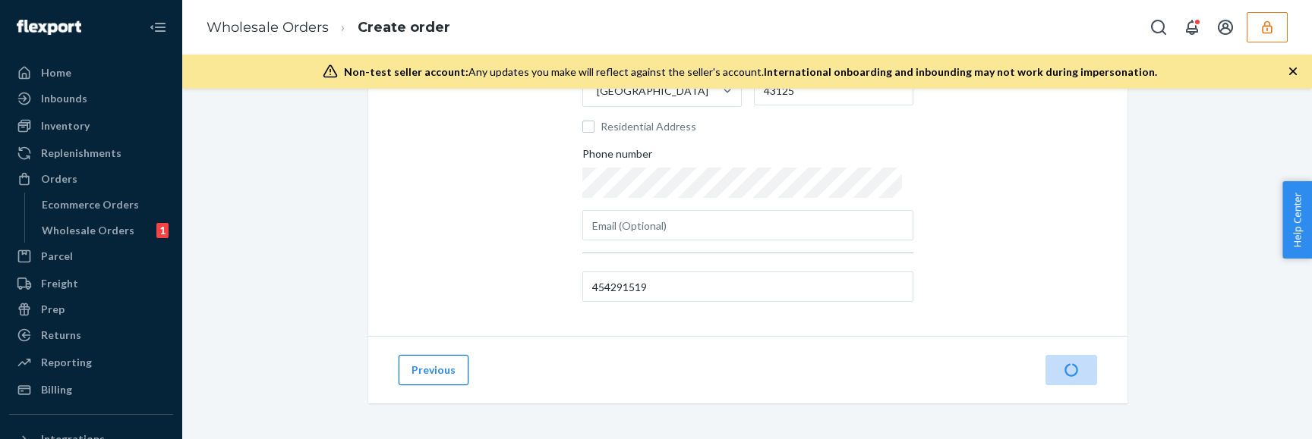
click at [439, 376] on button "Previous" at bounding box center [433, 370] width 70 height 30
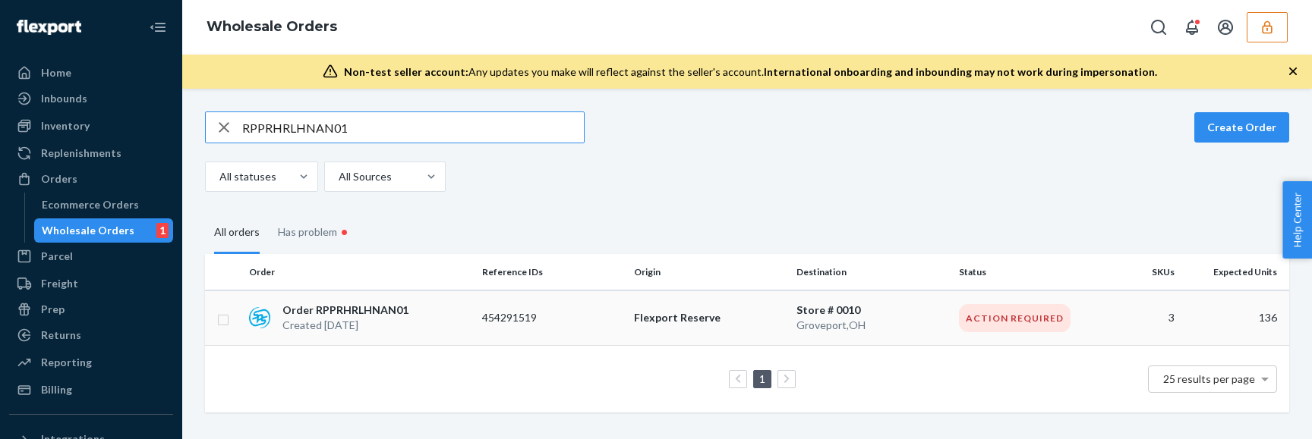
click at [360, 307] on p "Order RPPRHRLHNAN01" at bounding box center [345, 310] width 126 height 15
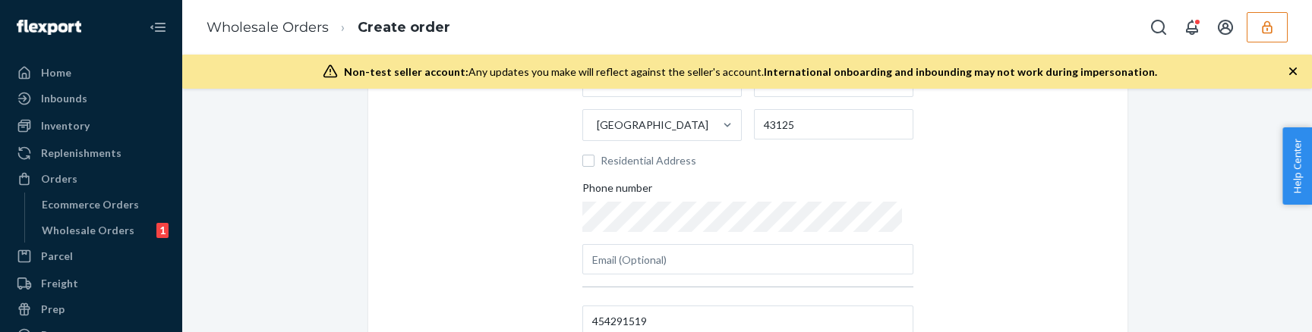
scroll to position [430, 0]
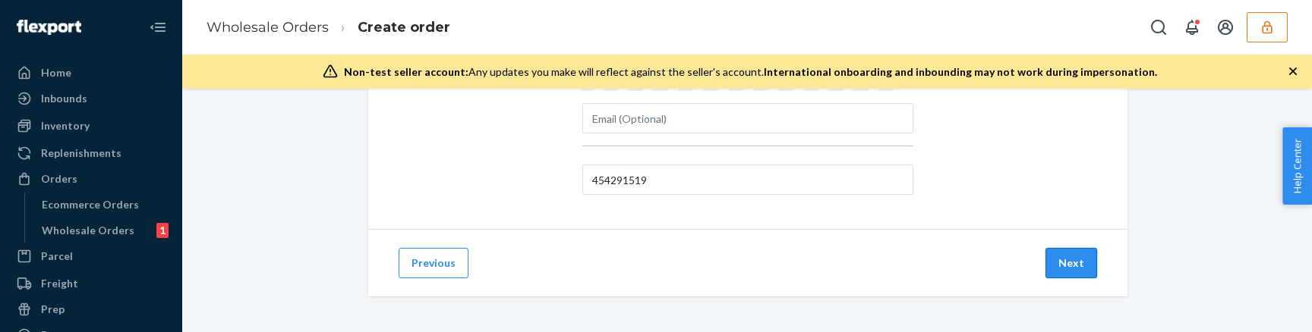
click at [1066, 265] on button "Next" at bounding box center [1071, 263] width 52 height 30
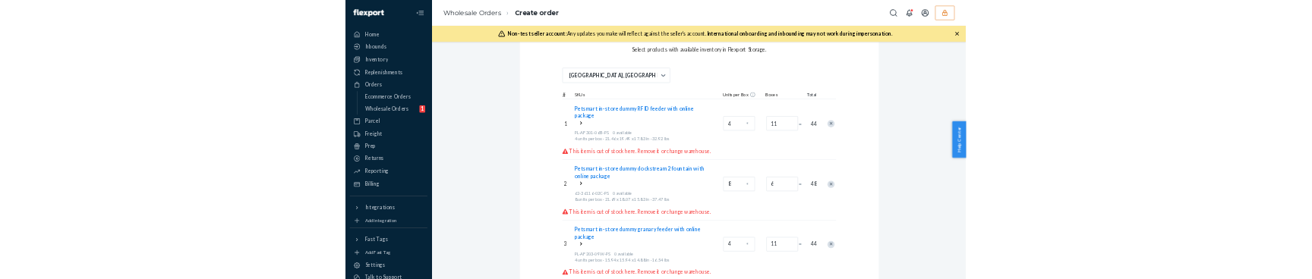
scroll to position [88, 0]
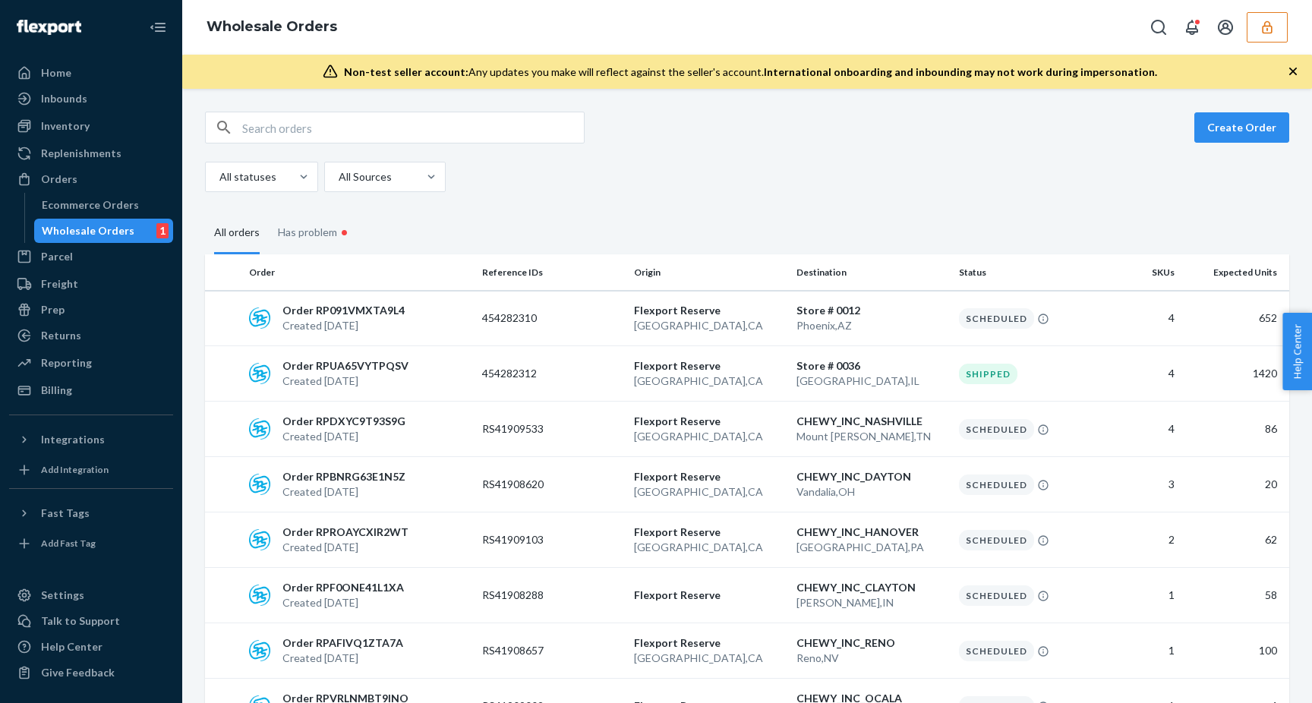
click at [1292, 72] on icon "button" at bounding box center [1293, 72] width 8 height 8
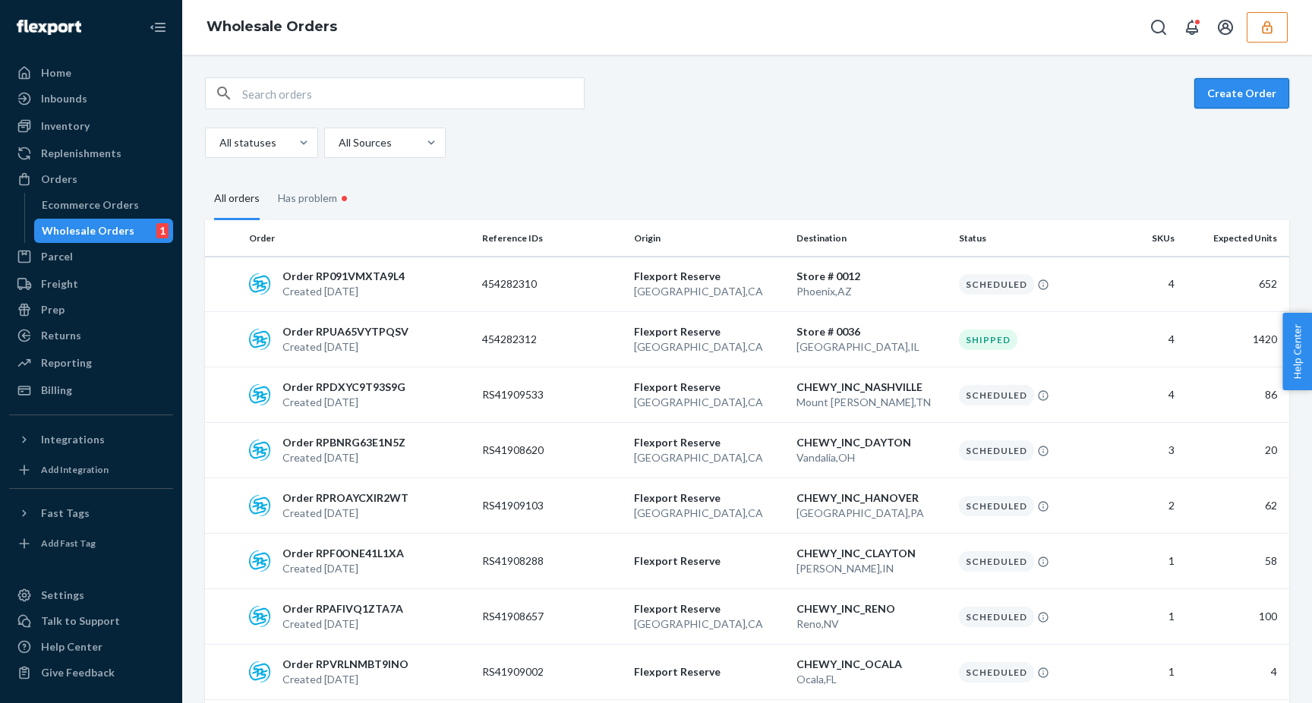
click at [1217, 96] on button "Create Order" at bounding box center [1241, 93] width 95 height 30
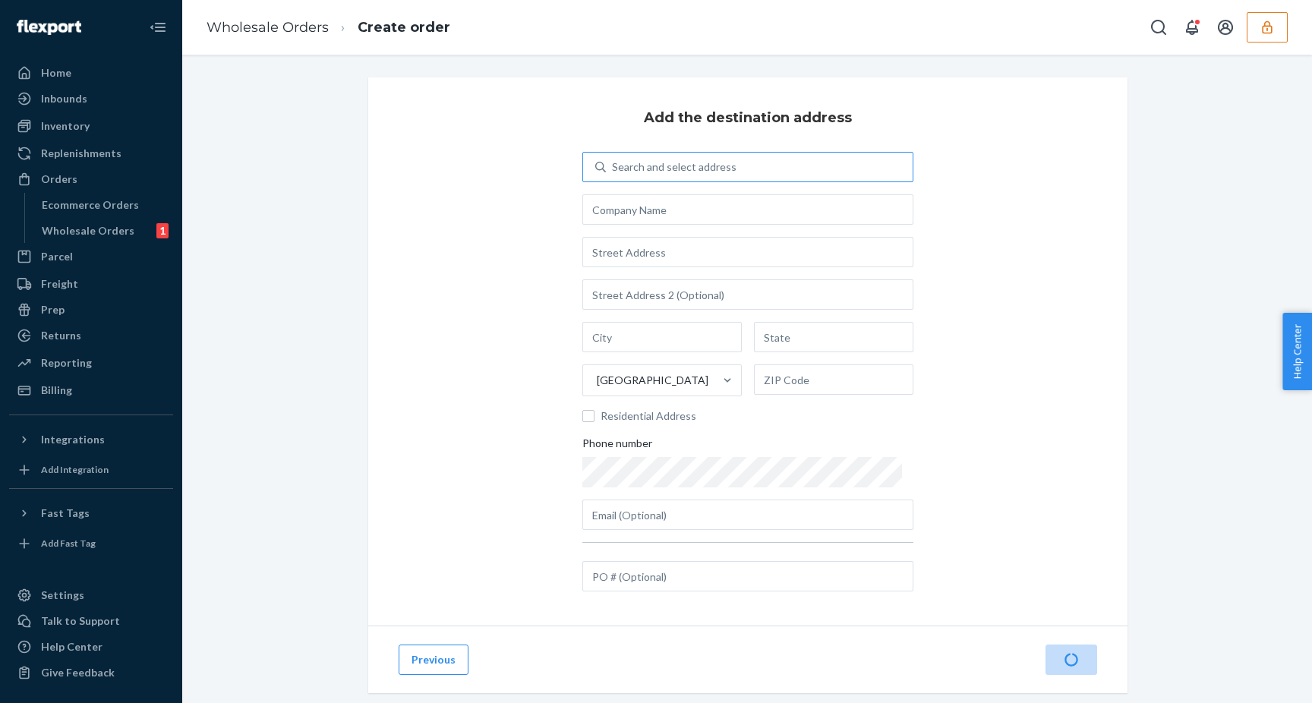
click at [653, 159] on div "Search and select address" at bounding box center [674, 166] width 124 height 15
click at [613, 159] on input "Search and select address" at bounding box center [613, 166] width 2 height 15
type input "test"
click at [698, 154] on div "Search and select address" at bounding box center [759, 166] width 307 height 27
click at [613, 159] on input "0 results available. Select is focused ,type to refine list, press Down to open…" at bounding box center [613, 166] width 2 height 15
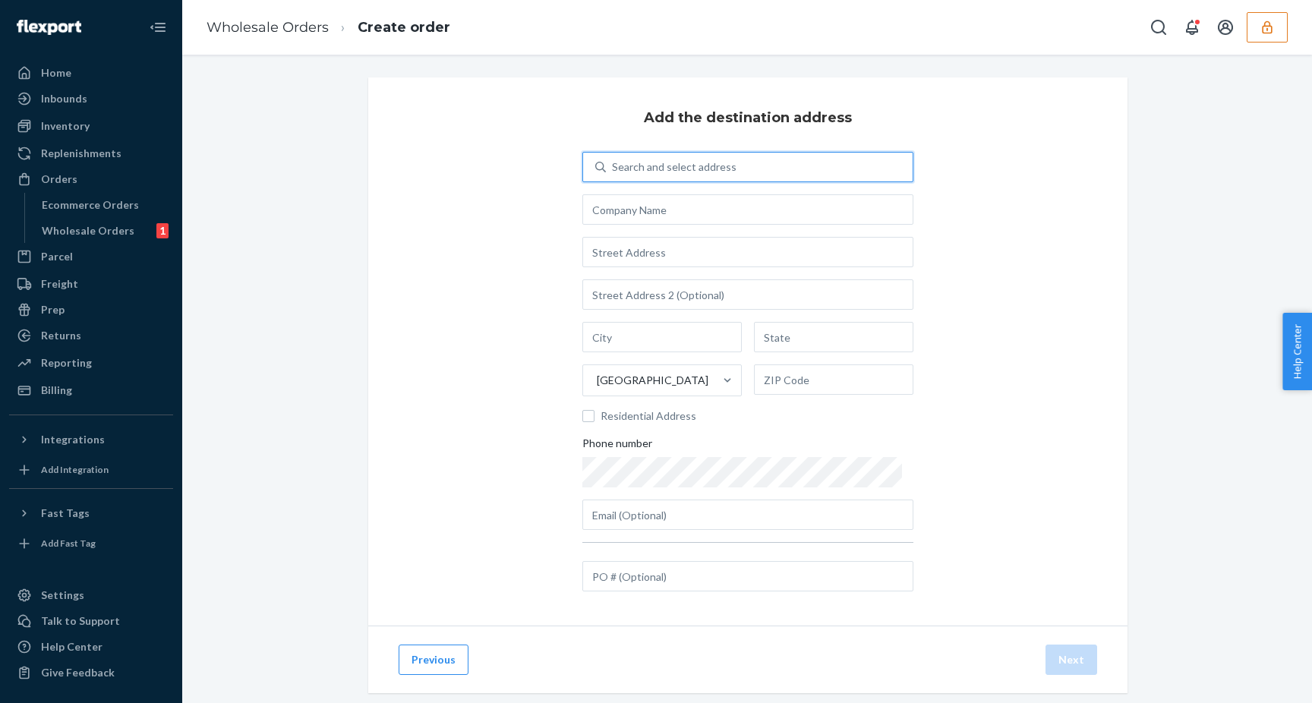
click at [698, 154] on div "Search and select address" at bounding box center [759, 166] width 307 height 27
click at [613, 159] on input "0 results available. Select is focused ,type to refine list, press Down to open…" at bounding box center [613, 166] width 2 height 15
click at [649, 241] on input "text" at bounding box center [747, 252] width 331 height 30
paste input "[STREET_ADDRESS]"
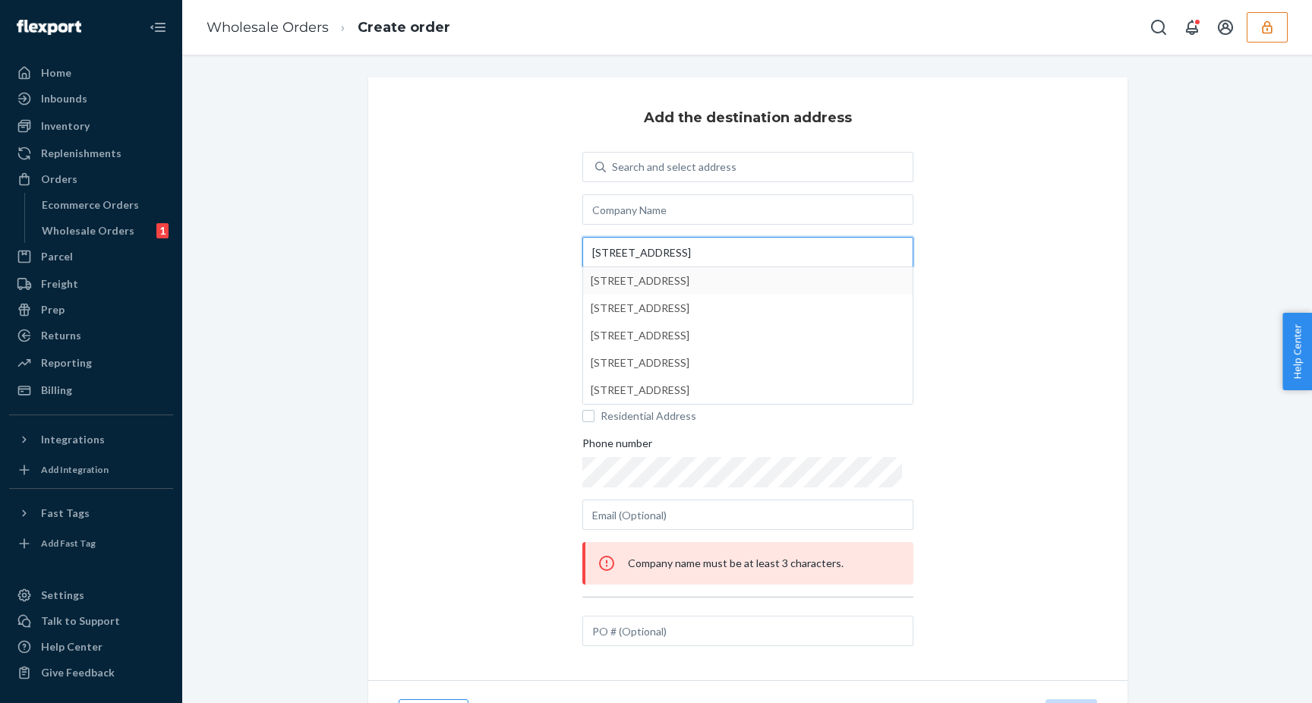
type input "[STREET_ADDRESS]"
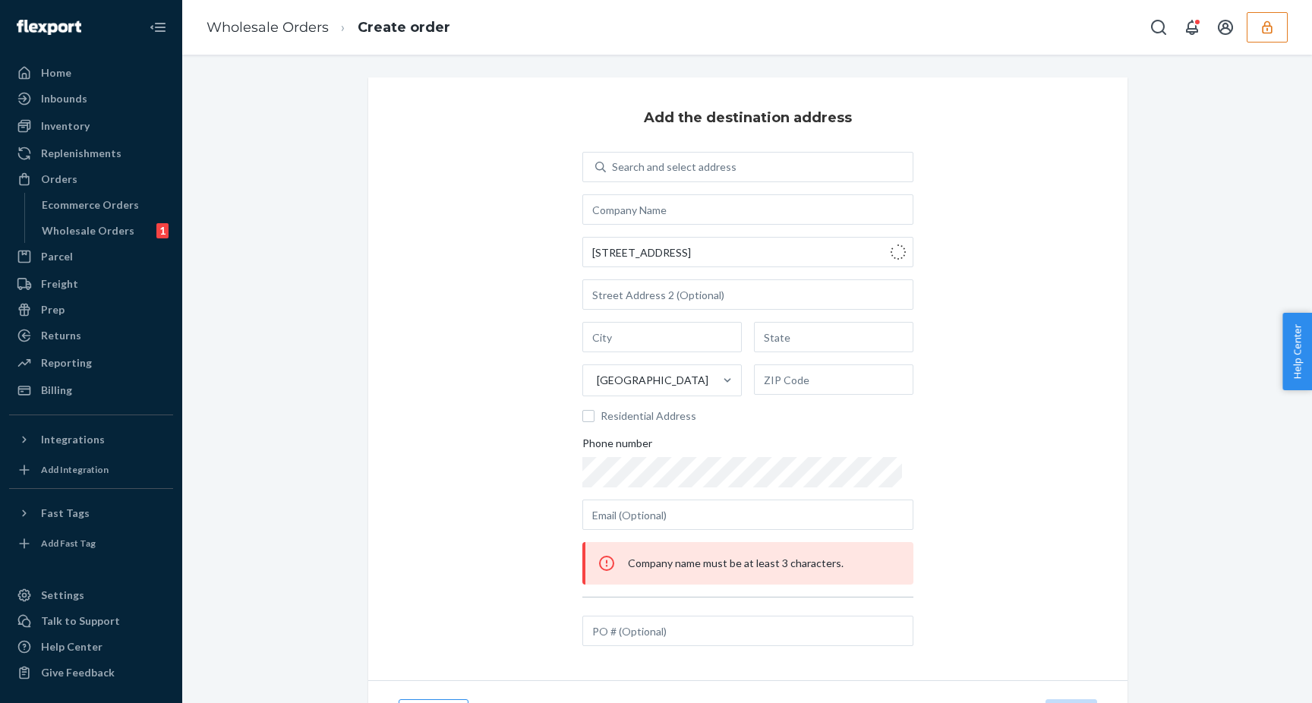
type input "Groveport"
type input "OH"
type input "43125"
type input "6499 Adelaide Ct"
click at [665, 210] on input "text" at bounding box center [747, 209] width 331 height 30
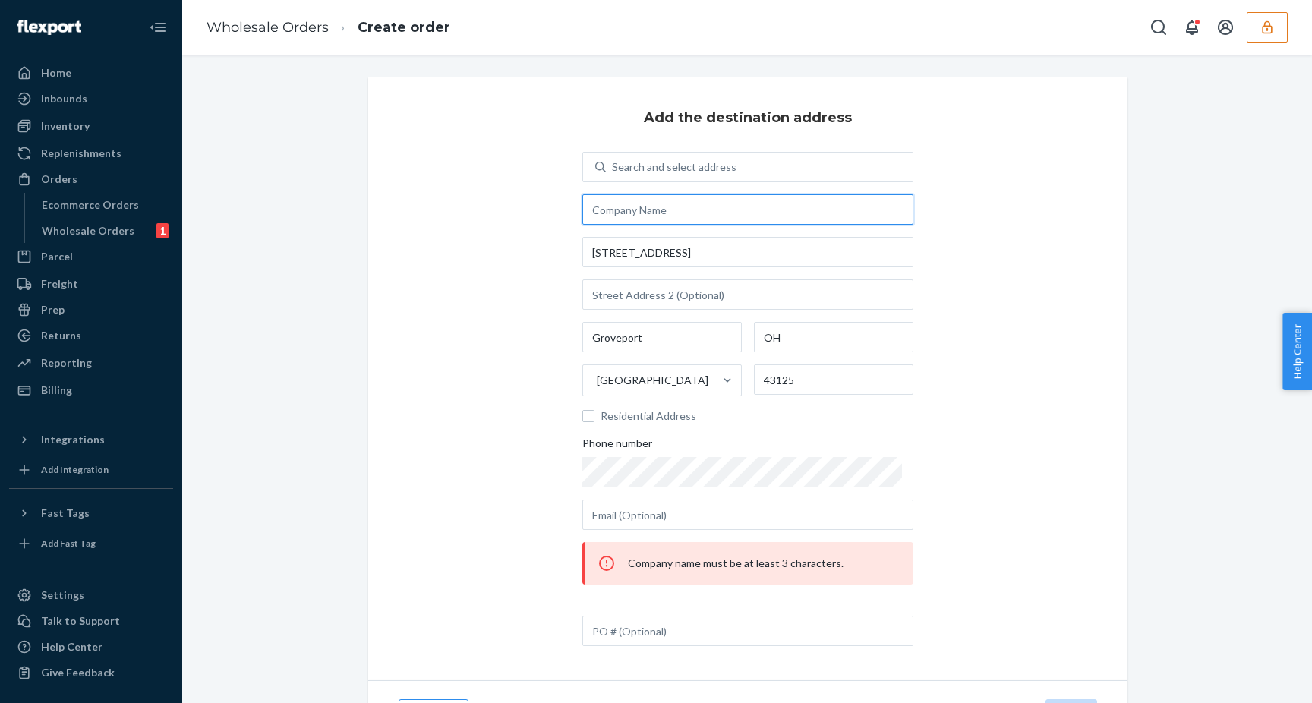
paste input "Store # 0010"
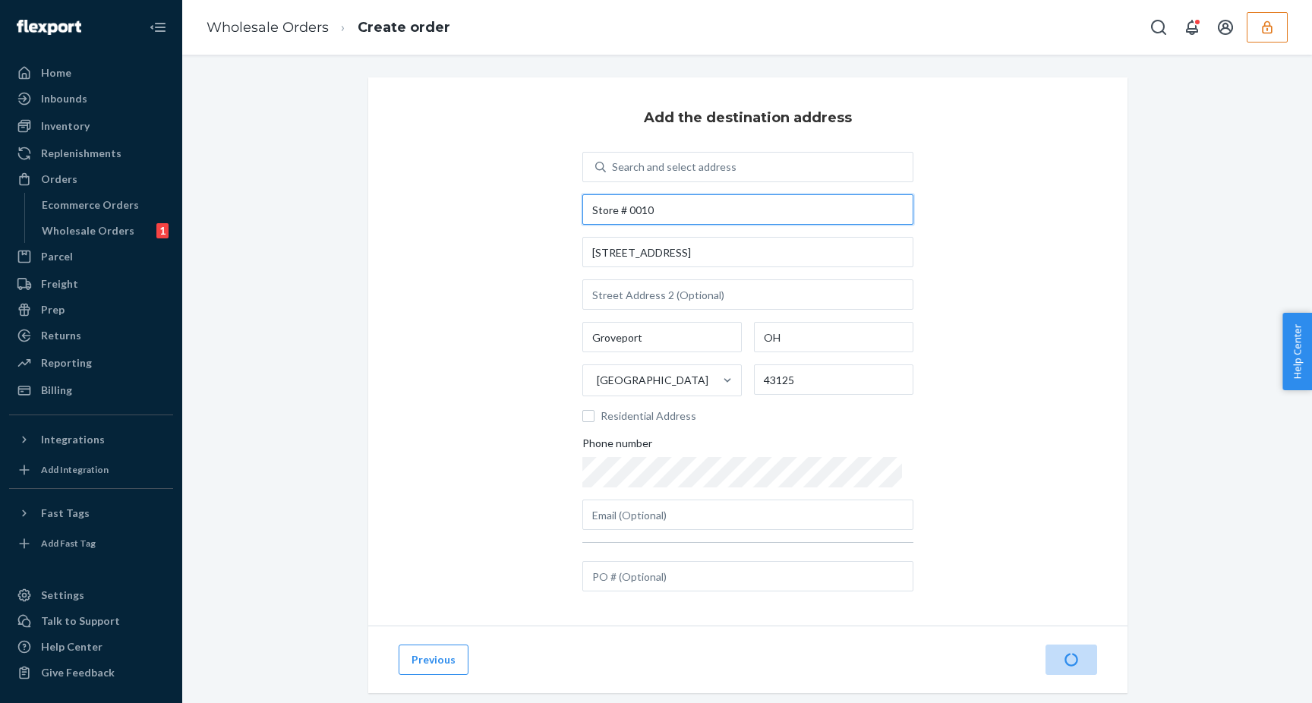
scroll to position [27, 0]
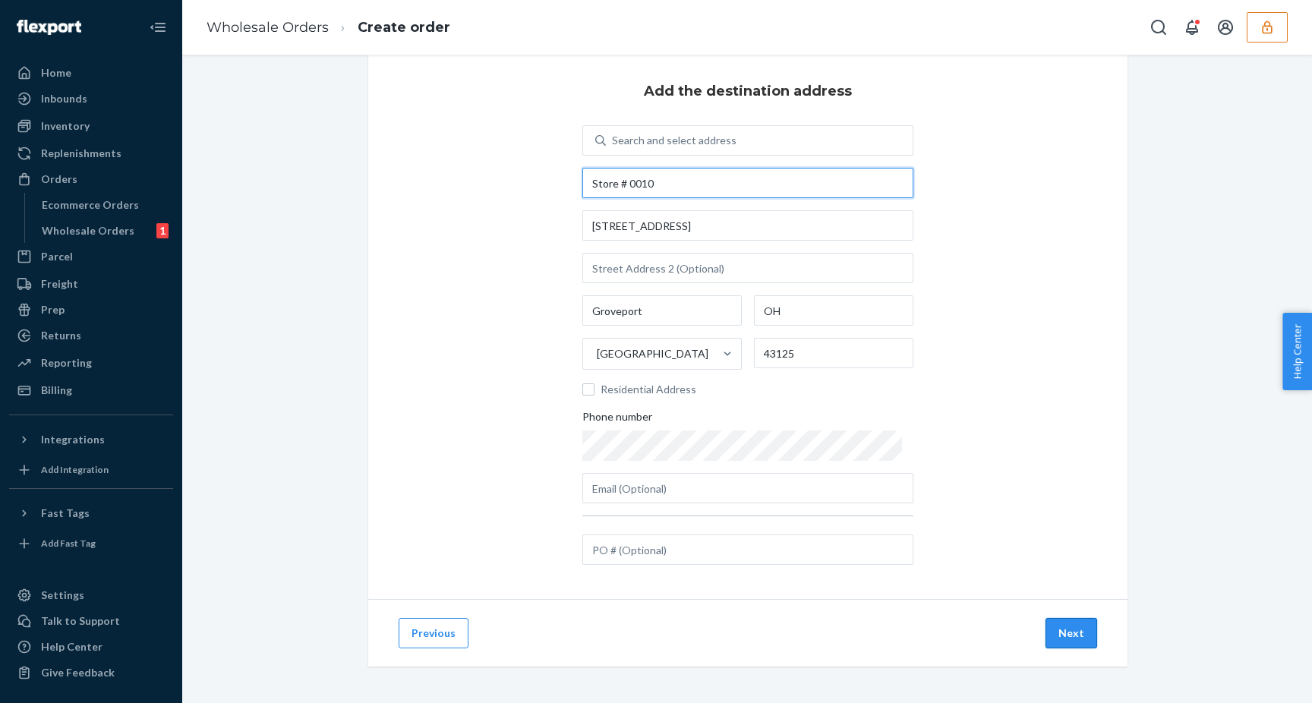
type input "Store # 0010"
click at [1076, 638] on button "Next" at bounding box center [1071, 633] width 52 height 30
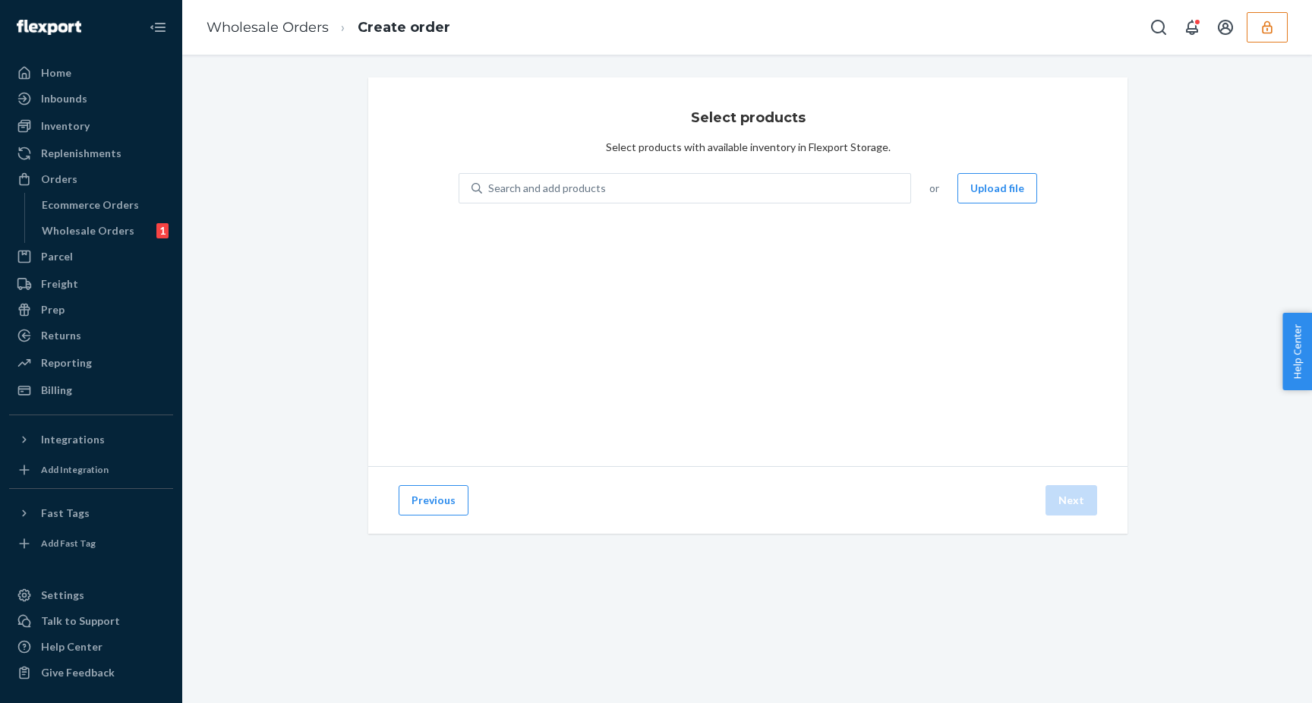
scroll to position [0, 0]
click at [642, 187] on div "Search and add products" at bounding box center [696, 188] width 428 height 27
click at [490, 187] on input "Search and add products" at bounding box center [489, 188] width 2 height 15
click at [543, 181] on div "Search and add products" at bounding box center [547, 188] width 118 height 15
click at [490, 181] on input "0 results available. Select is focused ,type to refine list, press Down to open…" at bounding box center [489, 188] width 2 height 15
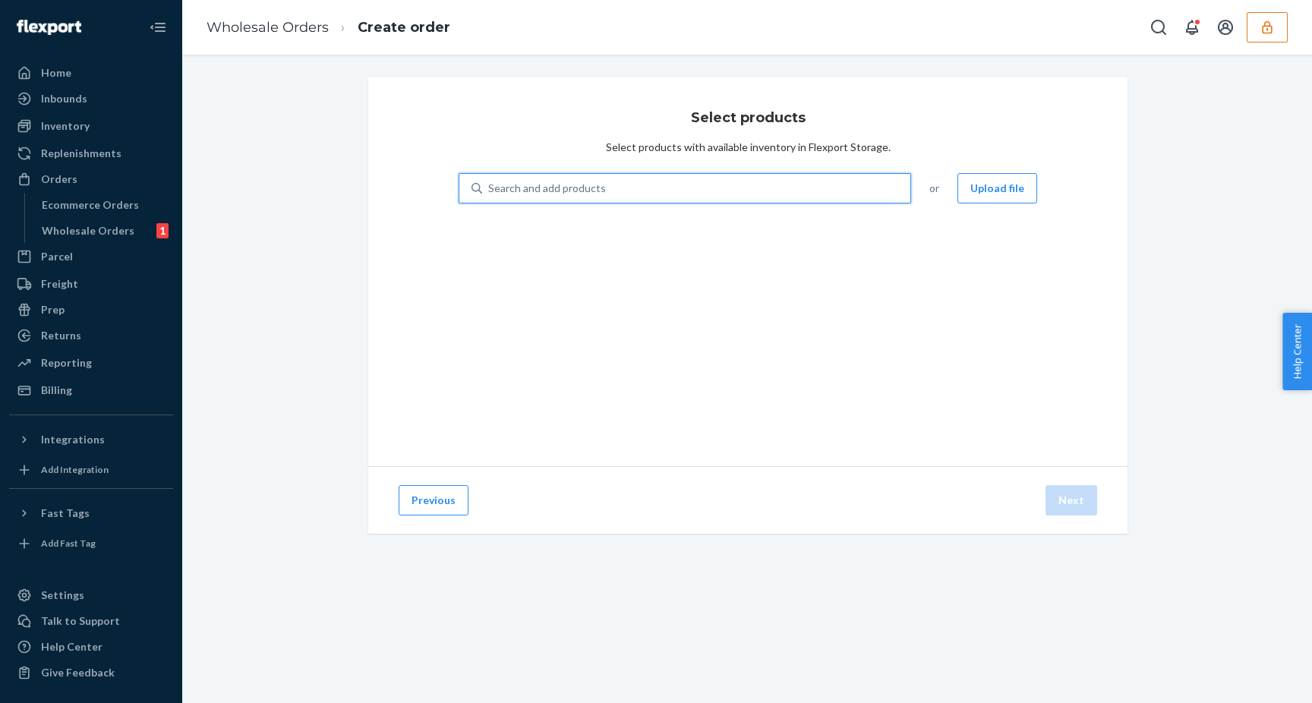
paste input "PL-AF301-06B-PS"
type input "PL-AF301-06B-PS"
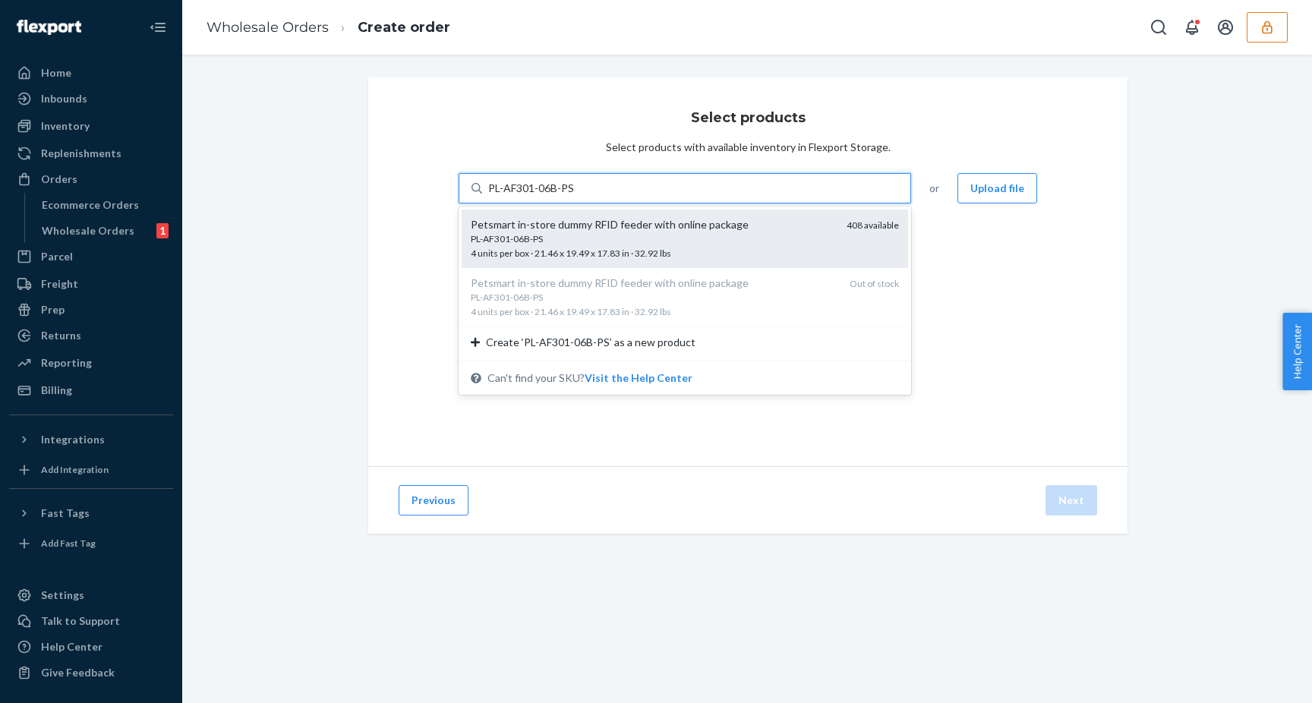
click at [585, 227] on div "Petsmart in-store dummy RFID feeder with online package" at bounding box center [653, 224] width 364 height 15
click at [575, 196] on input "PL-AF301-06B-PS" at bounding box center [531, 188] width 87 height 15
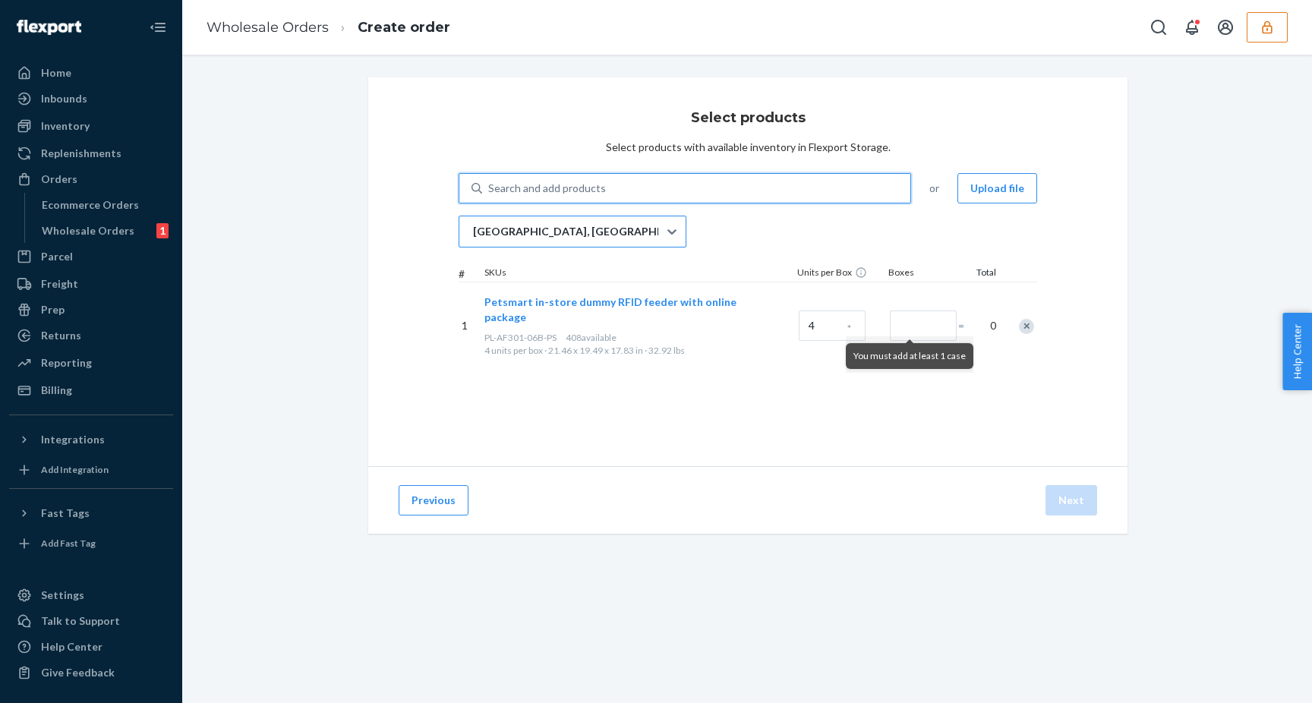
click at [616, 225] on div "[GEOGRAPHIC_DATA], [GEOGRAPHIC_DATA]" at bounding box center [558, 231] width 199 height 30
click at [473, 225] on input "[GEOGRAPHIC_DATA], [GEOGRAPHIC_DATA]" at bounding box center [472, 231] width 2 height 15
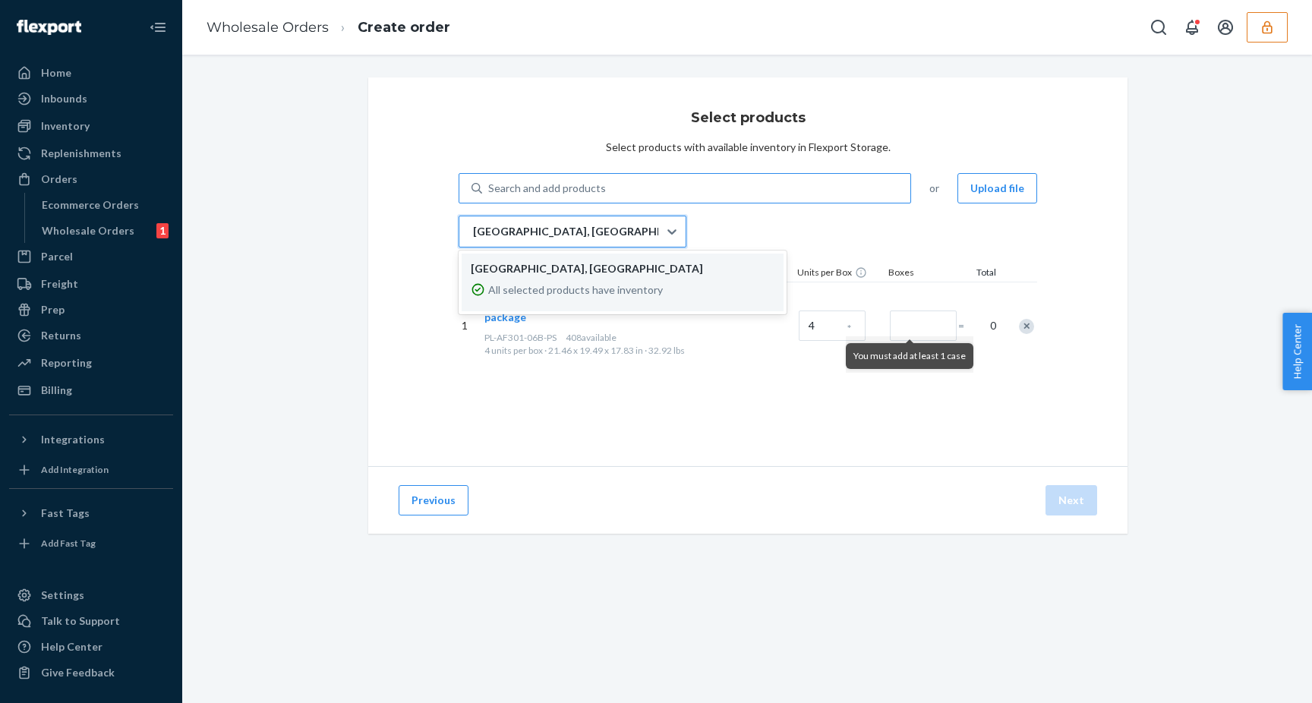
click at [616, 228] on div "[GEOGRAPHIC_DATA], [GEOGRAPHIC_DATA]" at bounding box center [558, 231] width 199 height 30
click at [473, 228] on input "option LAX1RS focused, 1 of 1. 1 result available. Use Up and Down to choose op…" at bounding box center [472, 231] width 2 height 15
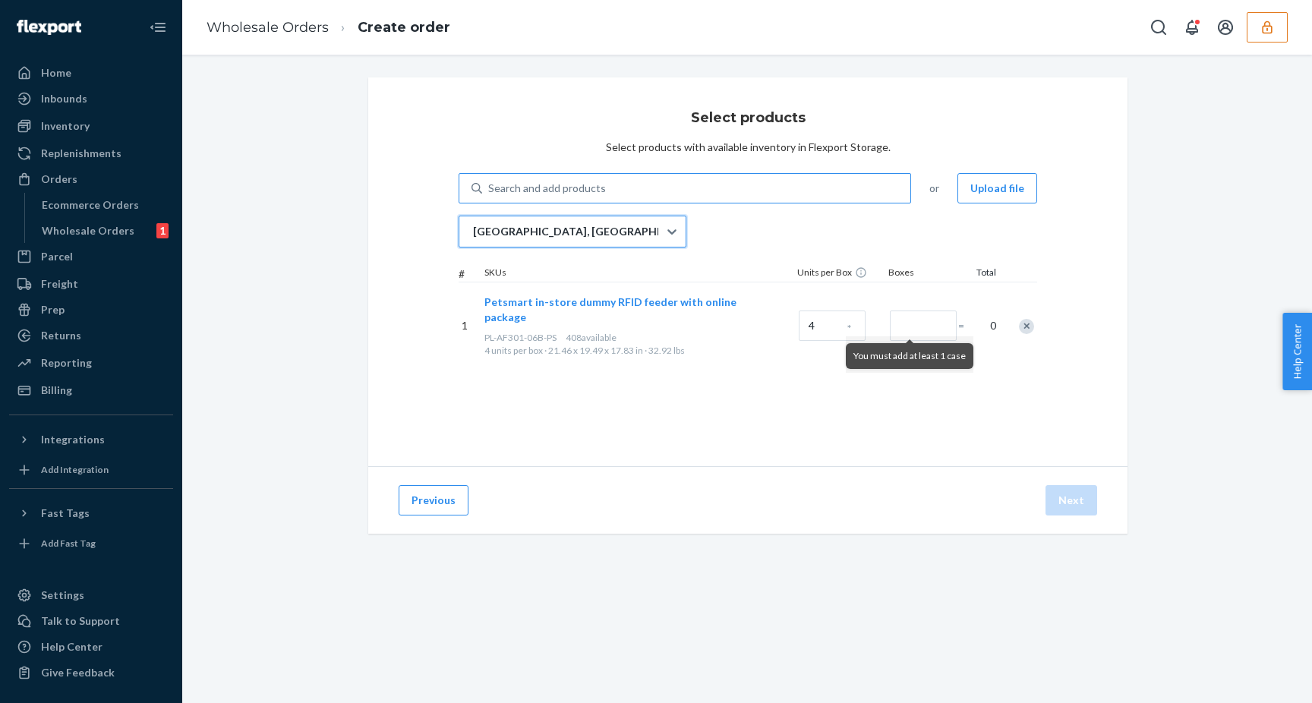
click at [630, 194] on div "Search and add products" at bounding box center [696, 188] width 428 height 27
click at [490, 194] on input "Search and add products" at bounding box center [489, 188] width 2 height 15
paste input "62-36116-02C-PS"
type input "62-36116-02C-PS"
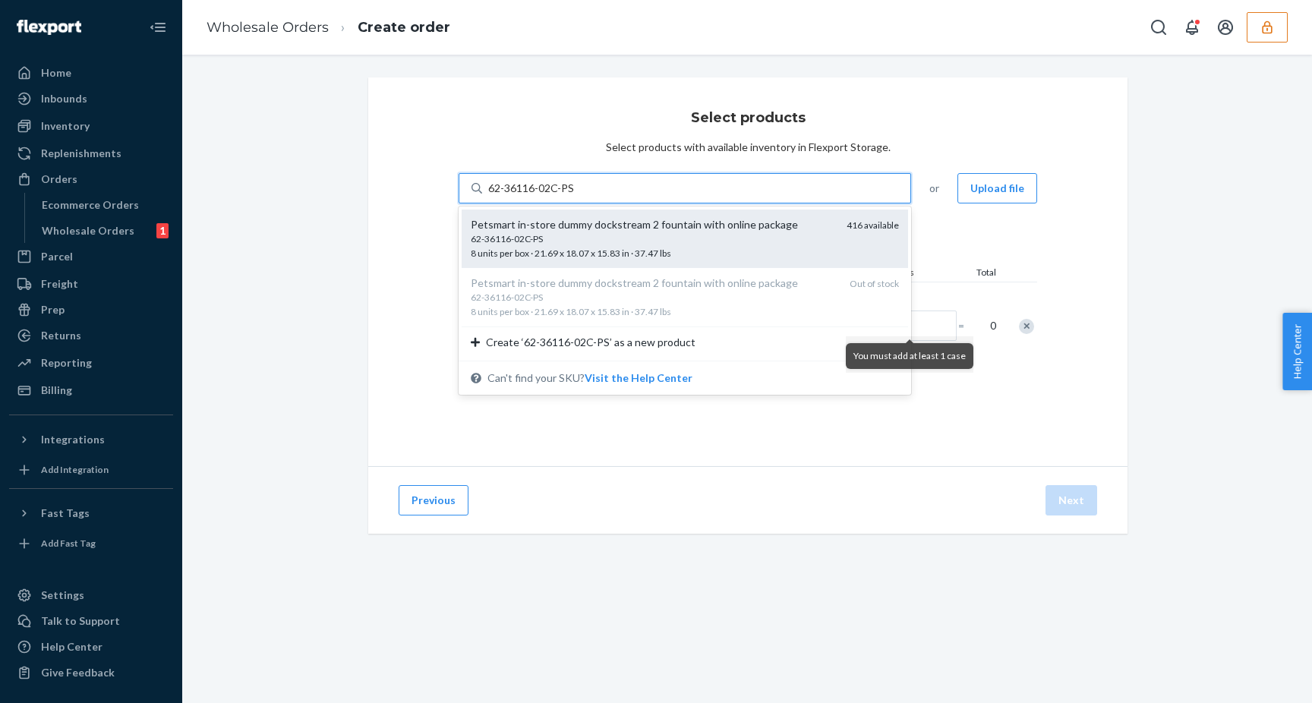
click at [602, 239] on div "62-36116-02C-PS" at bounding box center [653, 238] width 364 height 13
click at [575, 196] on input "62-36116-02C-PS" at bounding box center [531, 188] width 87 height 15
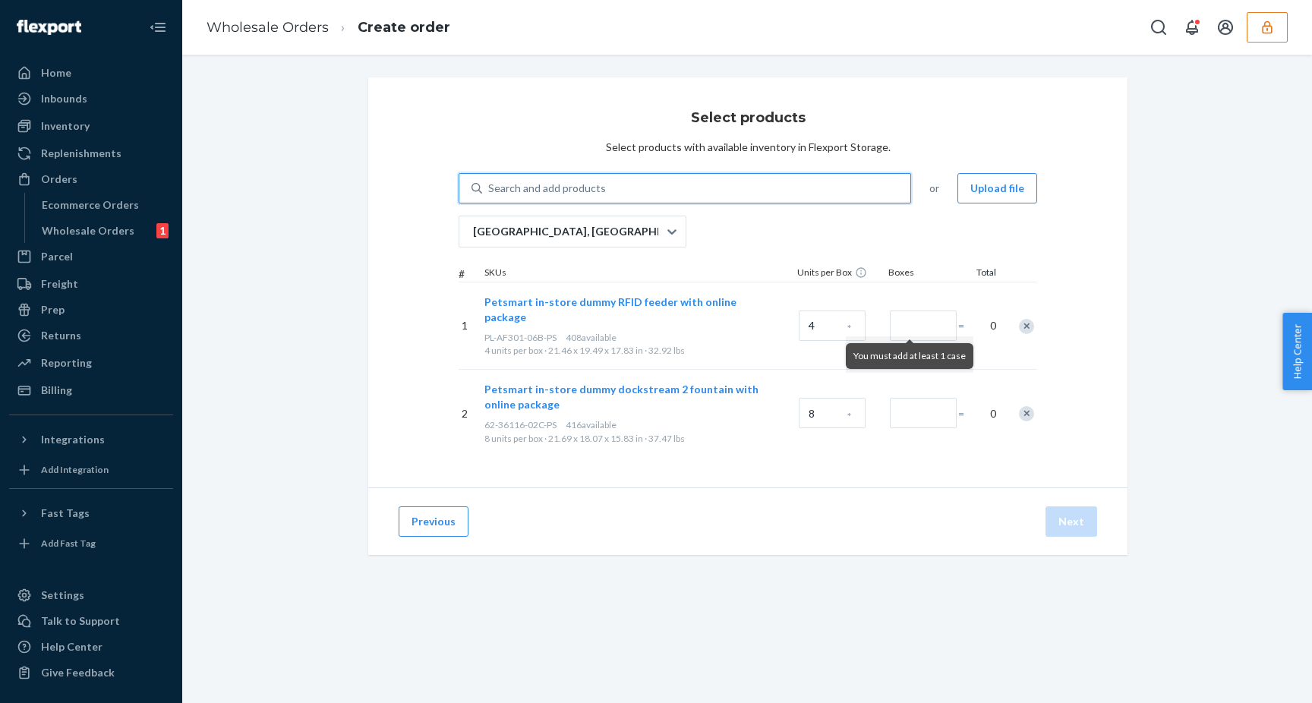
click at [577, 190] on div "Search and add products" at bounding box center [547, 188] width 118 height 15
click at [490, 190] on input "0 results available. Use Up and Down to choose options, press Enter to select t…" at bounding box center [489, 188] width 2 height 15
paste input "PL-AF203-09W-PS"
type input "PL-AF203-09W-PS"
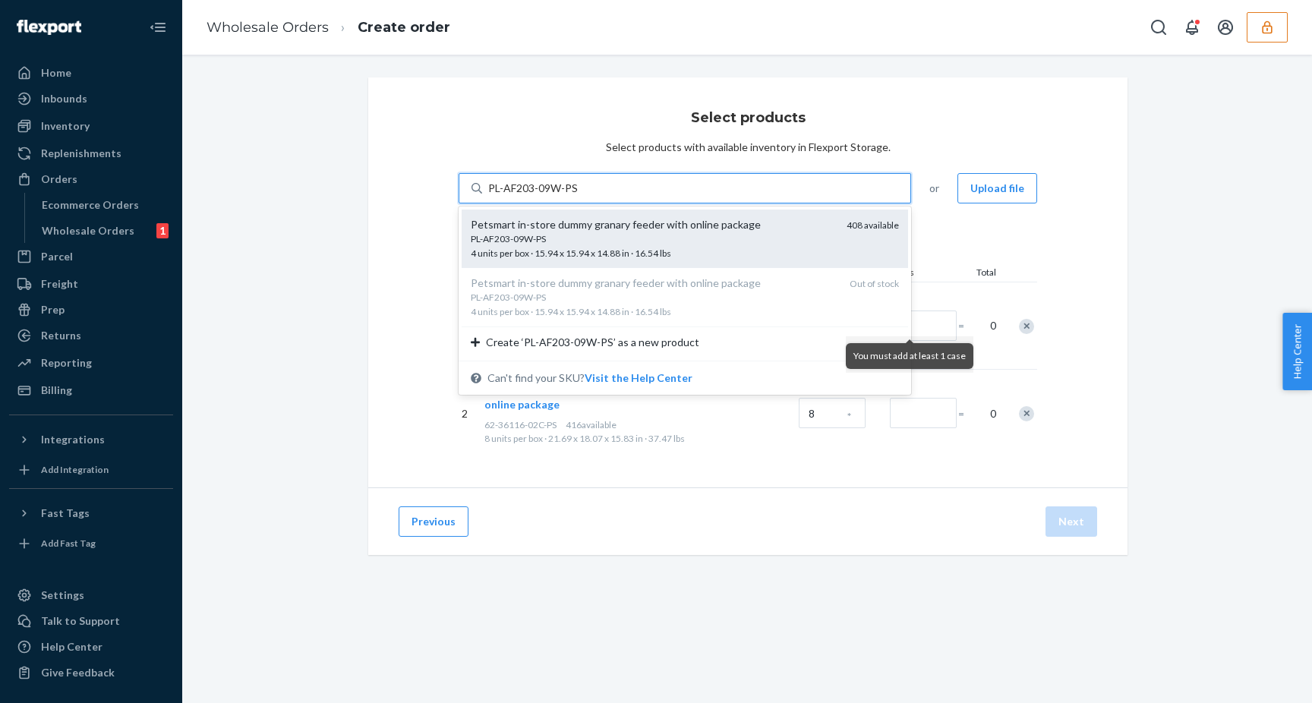
click at [671, 243] on div "PL-AF203-09W-PS" at bounding box center [653, 238] width 364 height 13
click at [578, 196] on input "PL-AF203-09W-PS" at bounding box center [533, 188] width 90 height 15
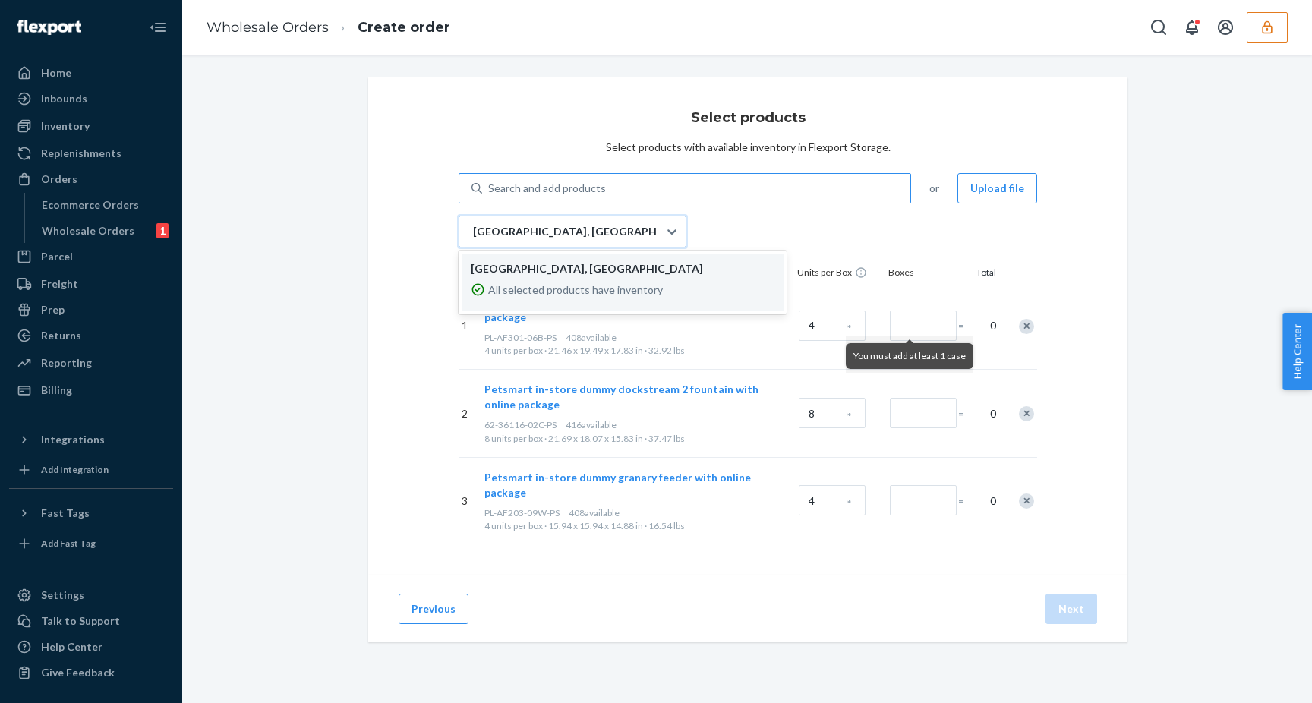
click at [536, 228] on p "[GEOGRAPHIC_DATA], [GEOGRAPHIC_DATA]" at bounding box center [569, 231] width 193 height 15
click at [473, 228] on input "option LAX1RS focused, 1 of 1. 1 result available. Use Up and Down to choose op…" at bounding box center [472, 231] width 2 height 15
click at [533, 228] on p "[GEOGRAPHIC_DATA], [GEOGRAPHIC_DATA]" at bounding box center [569, 231] width 193 height 15
click at [473, 228] on input "option LAX1RS focused, 1 of 1. 1 result available. Use Up and Down to choose op…" at bounding box center [472, 231] width 2 height 15
